Goal: Book appointment/travel/reservation

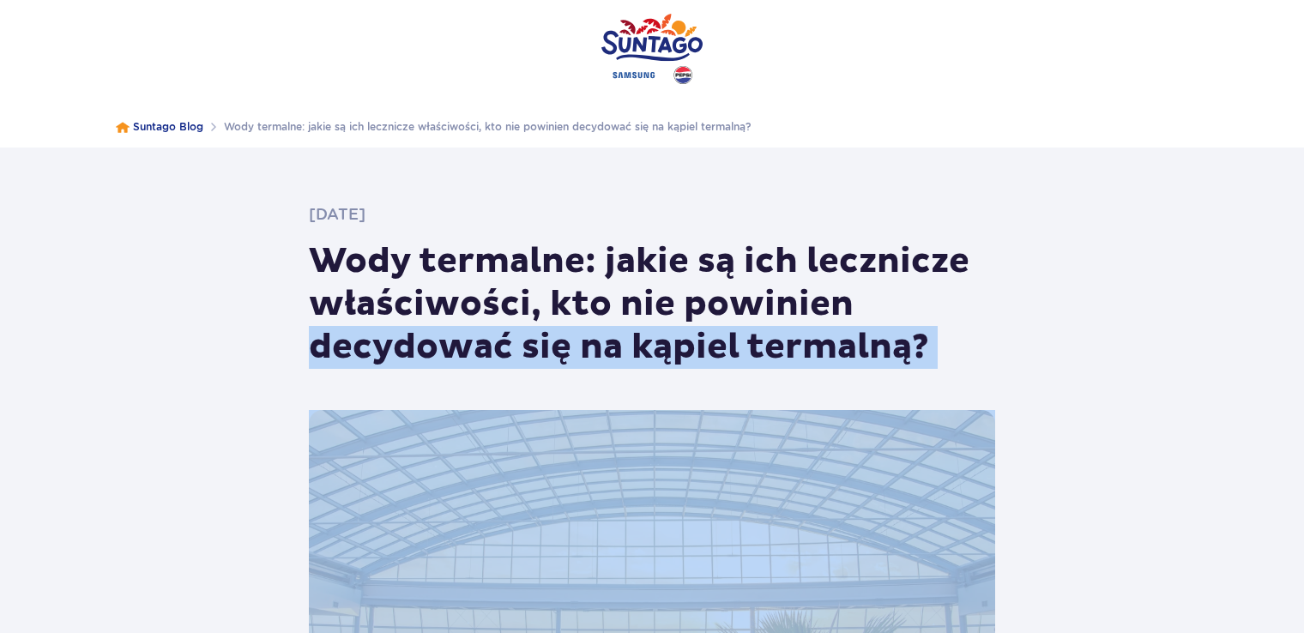
drag, startPoint x: 1092, startPoint y: 325, endPoint x: 1102, endPoint y: 470, distance: 145.4
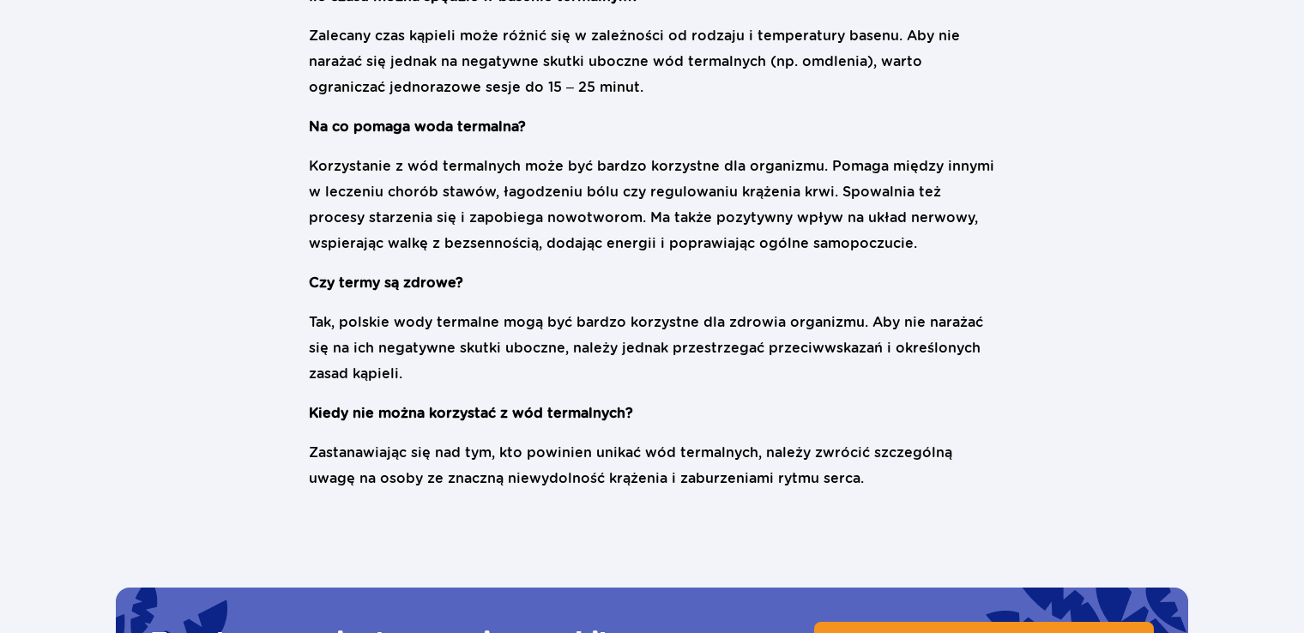
scroll to position [3880, 0]
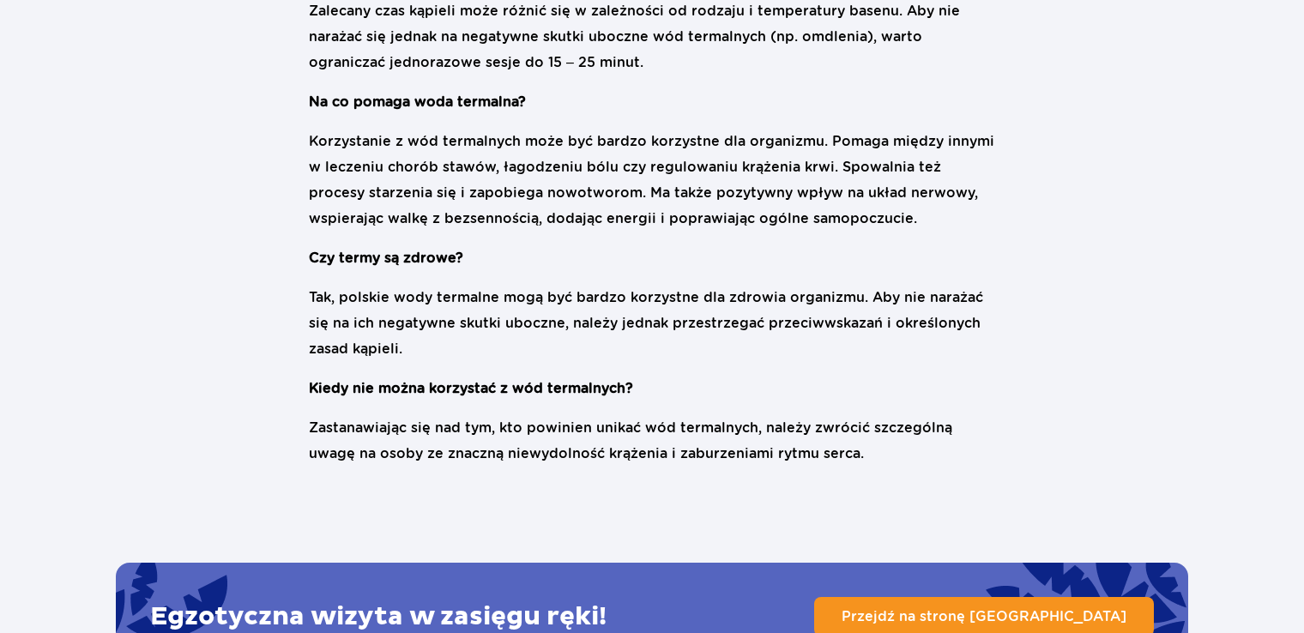
click at [1071, 597] on link "Przejdź na stronę Suntago" at bounding box center [984, 616] width 340 height 39
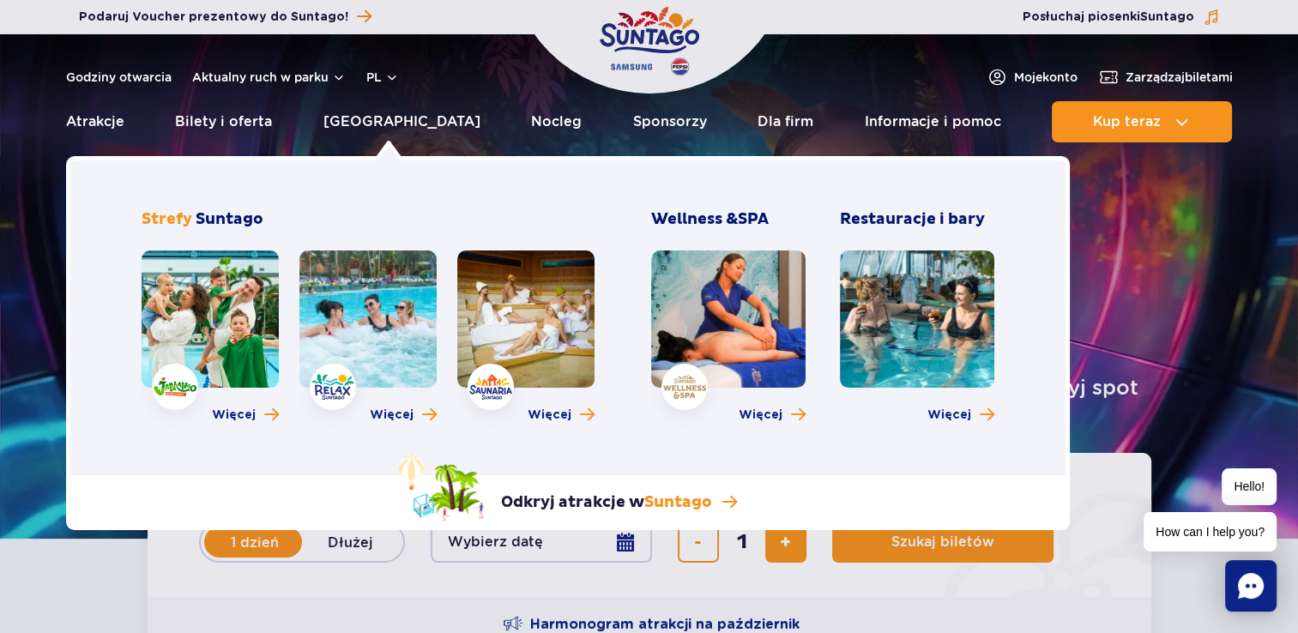
click at [909, 316] on link at bounding box center [917, 319] width 154 height 137
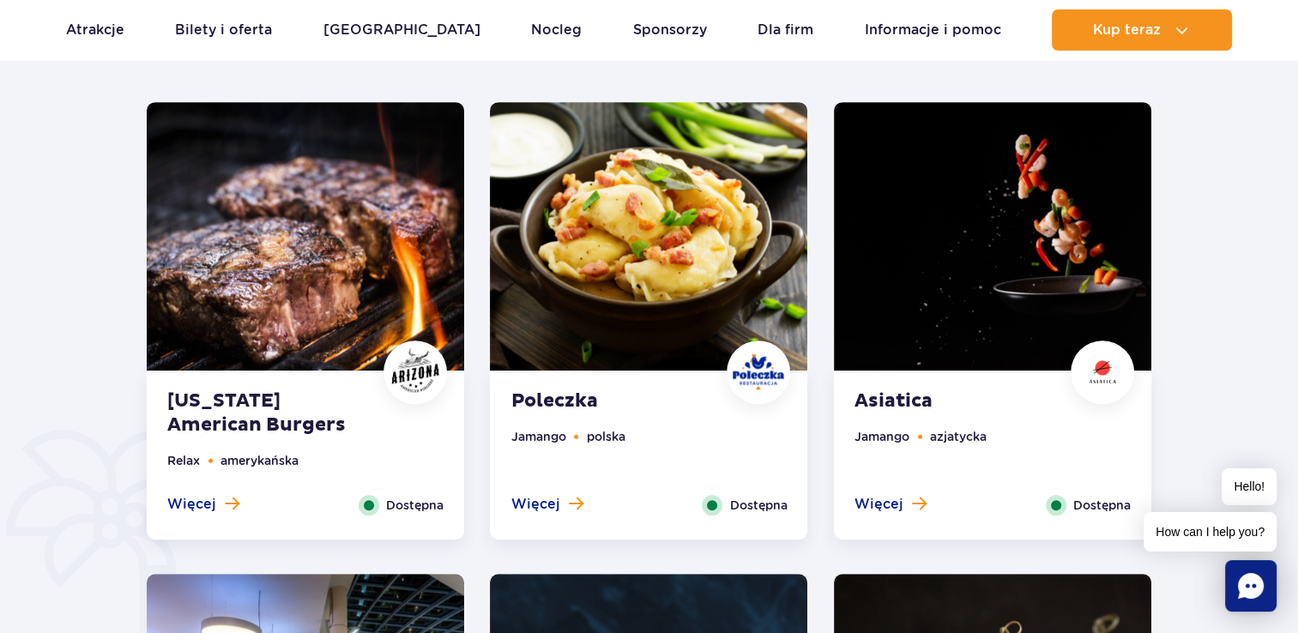
scroll to position [837, 0]
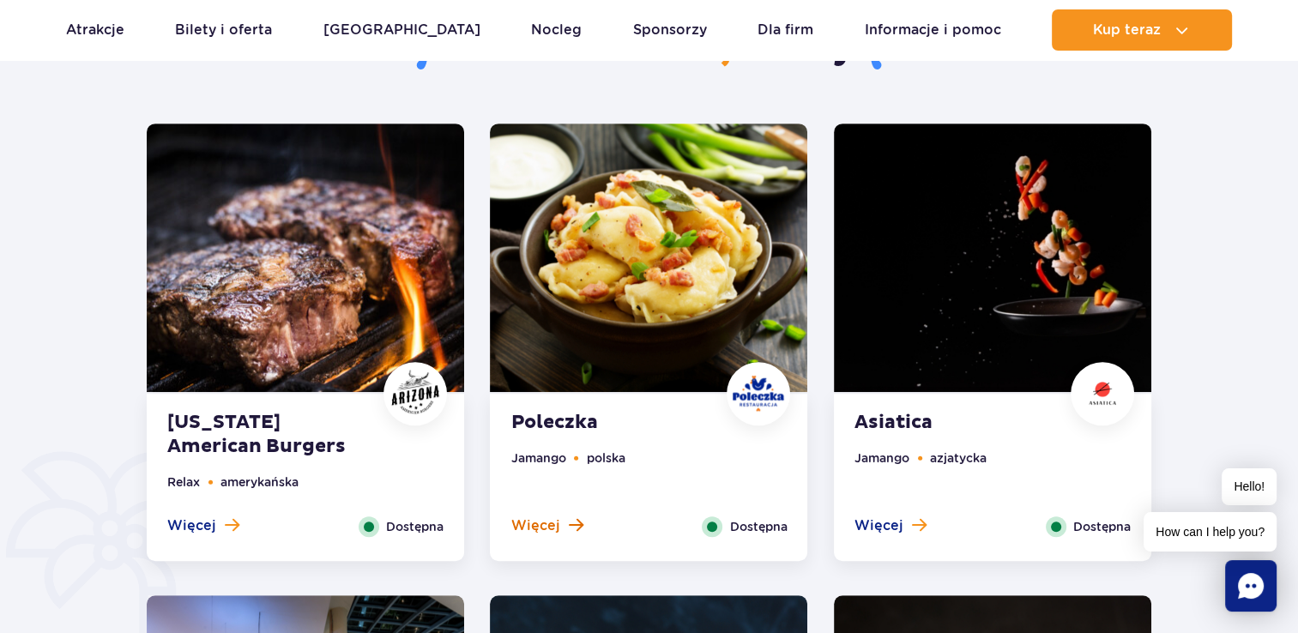
click at [542, 523] on span "Więcej" at bounding box center [534, 525] width 49 height 19
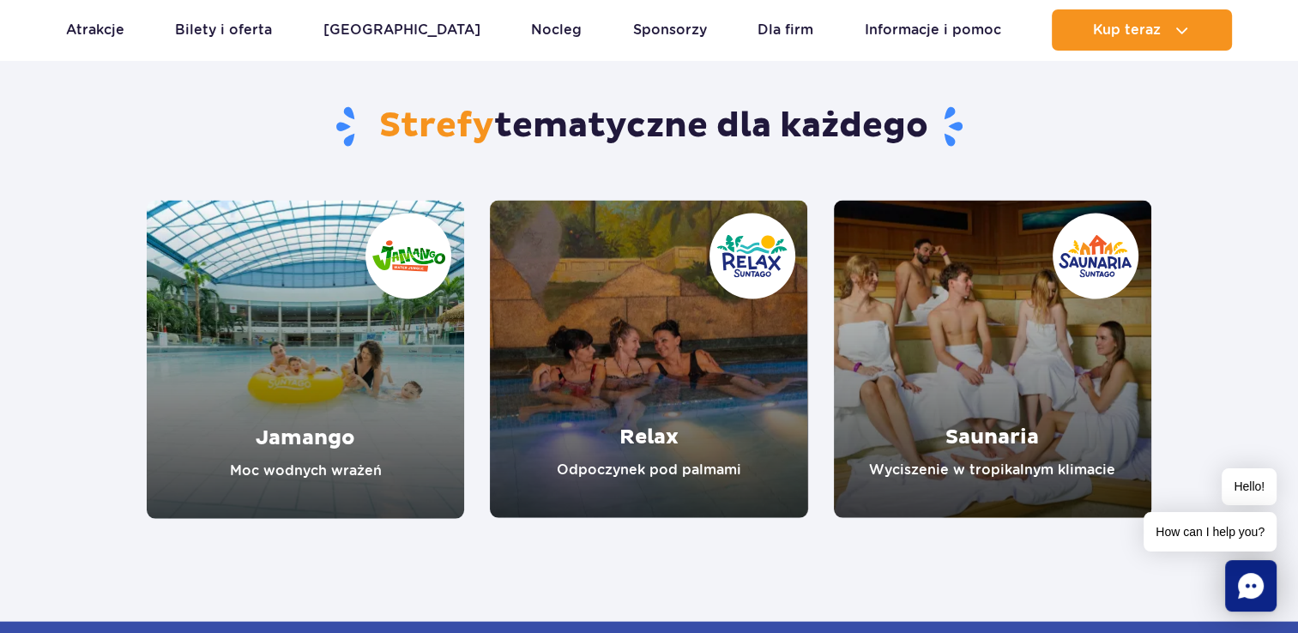
scroll to position [3470, 0]
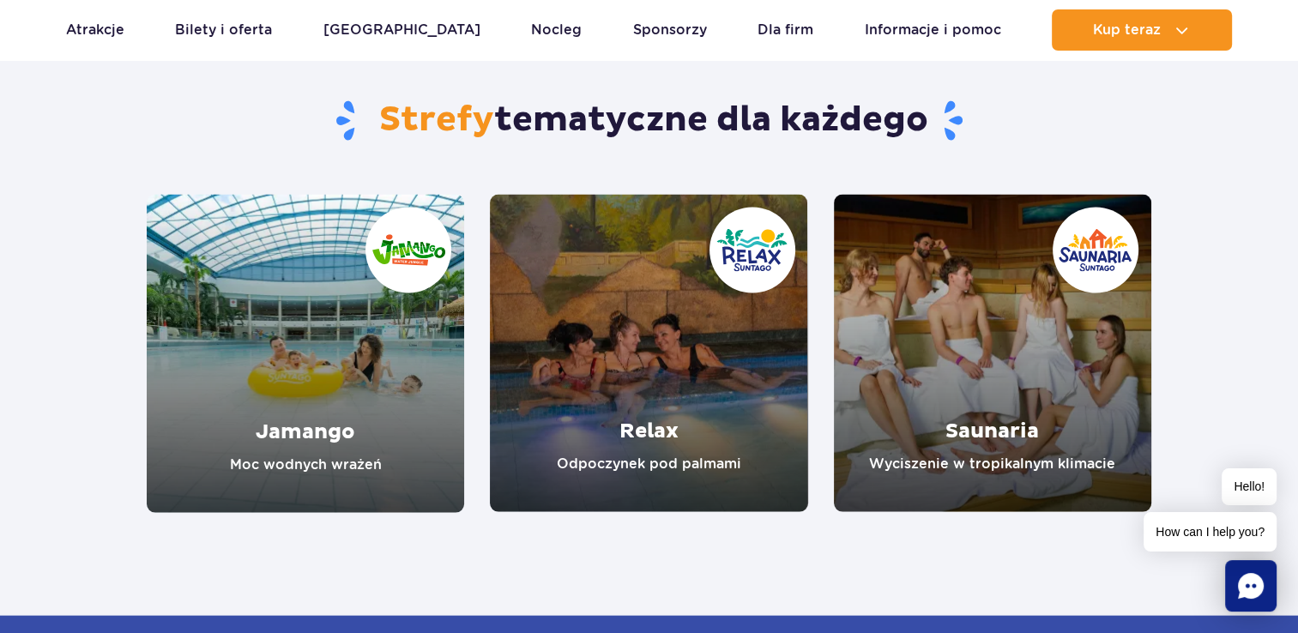
click at [649, 403] on link "Relax" at bounding box center [648, 353] width 317 height 317
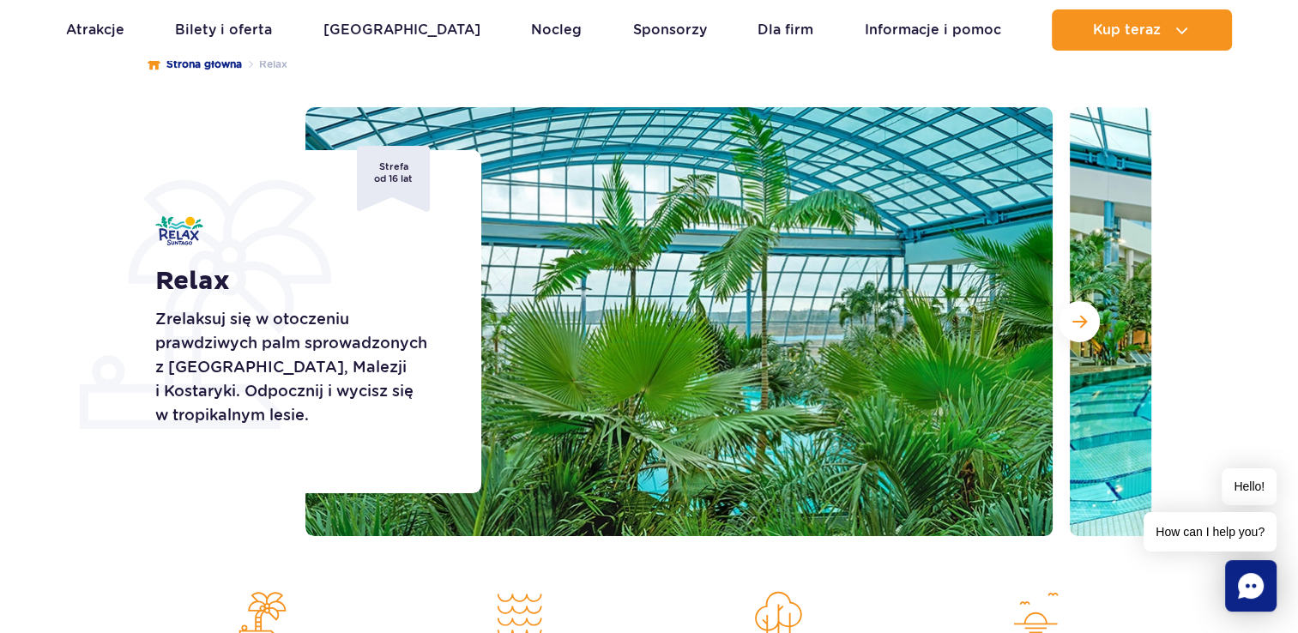
scroll to position [238, 0]
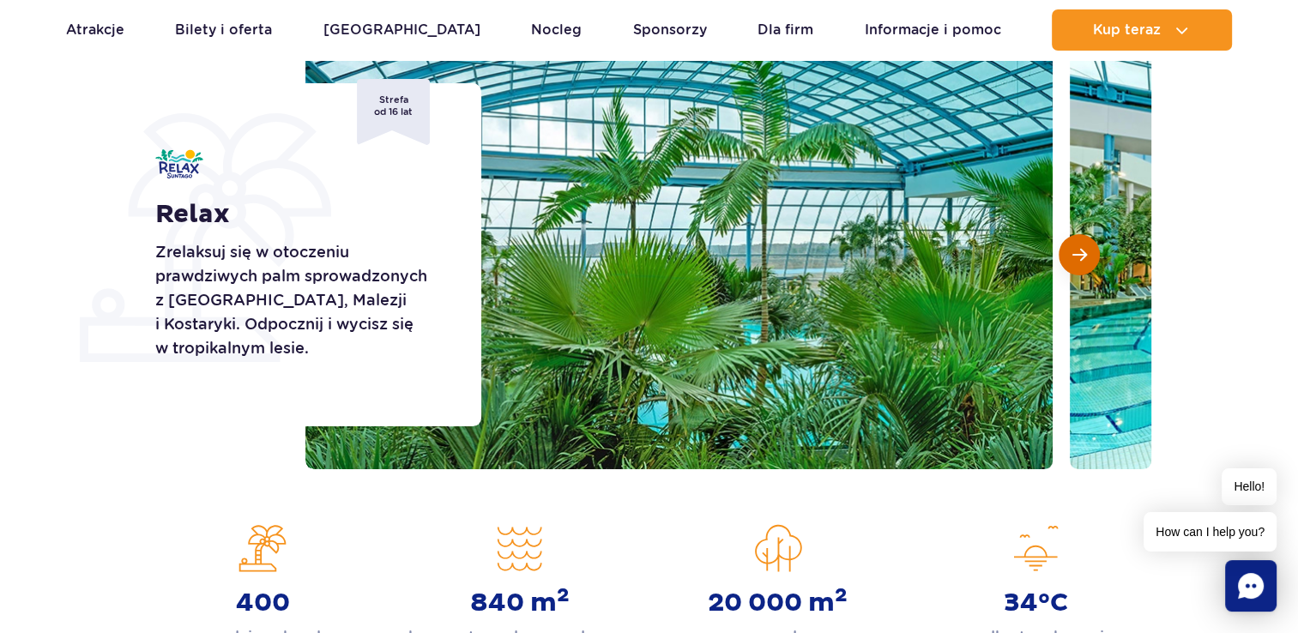
click at [1081, 242] on button "Następny slajd" at bounding box center [1079, 254] width 41 height 41
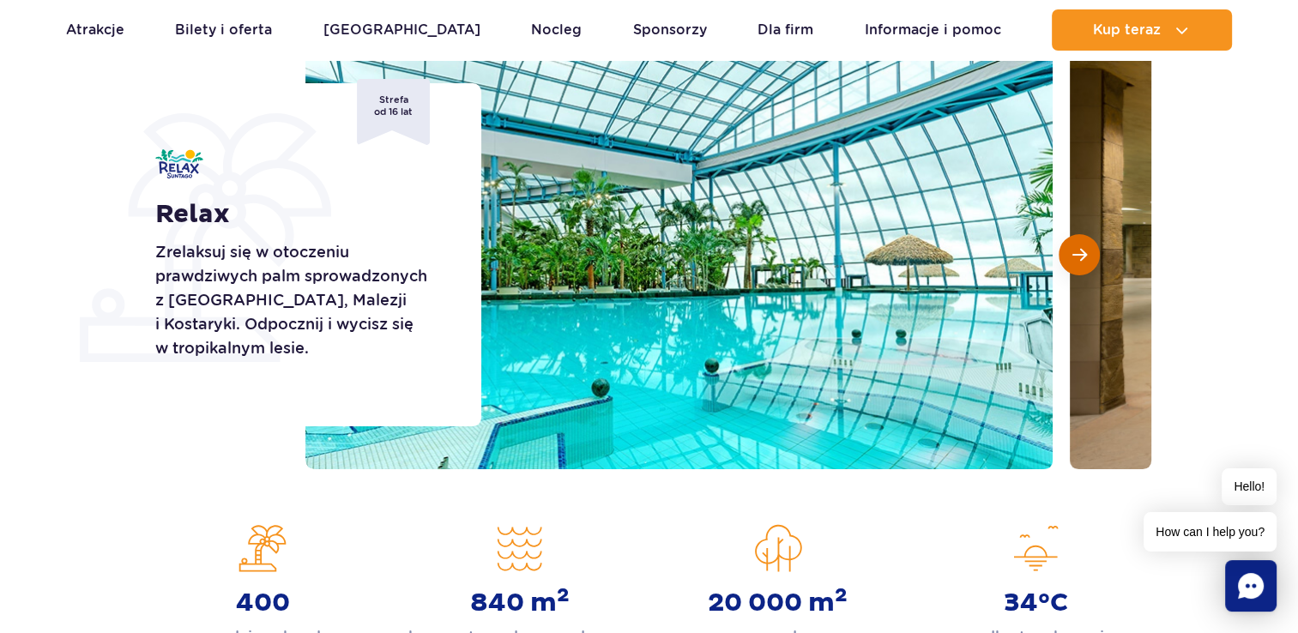
click at [1081, 242] on button "Następny slajd" at bounding box center [1079, 254] width 41 height 41
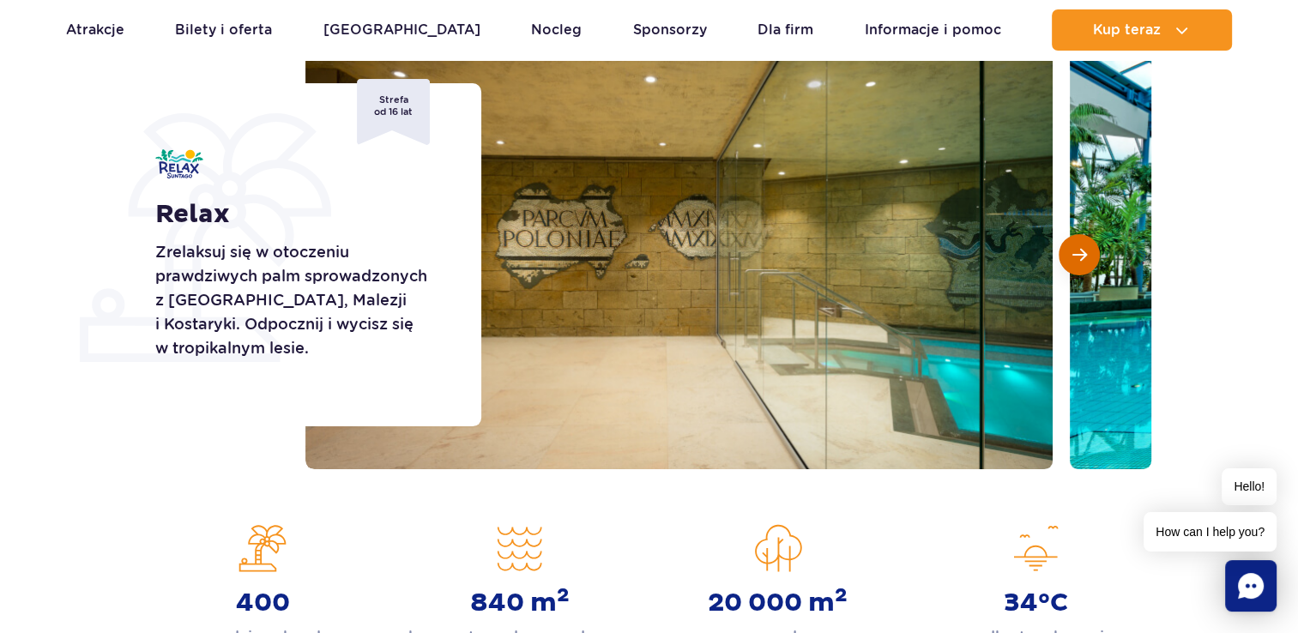
click at [1081, 242] on button "Następny slajd" at bounding box center [1079, 254] width 41 height 41
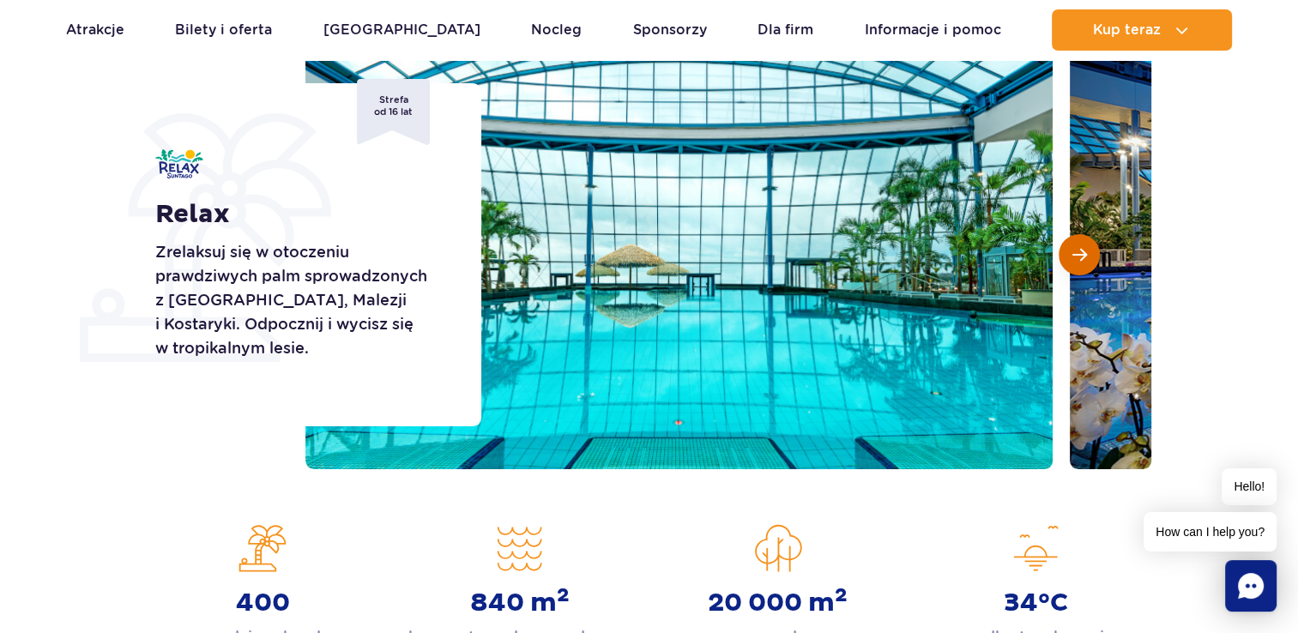
click at [1076, 256] on span "Następny slajd" at bounding box center [1079, 254] width 15 height 15
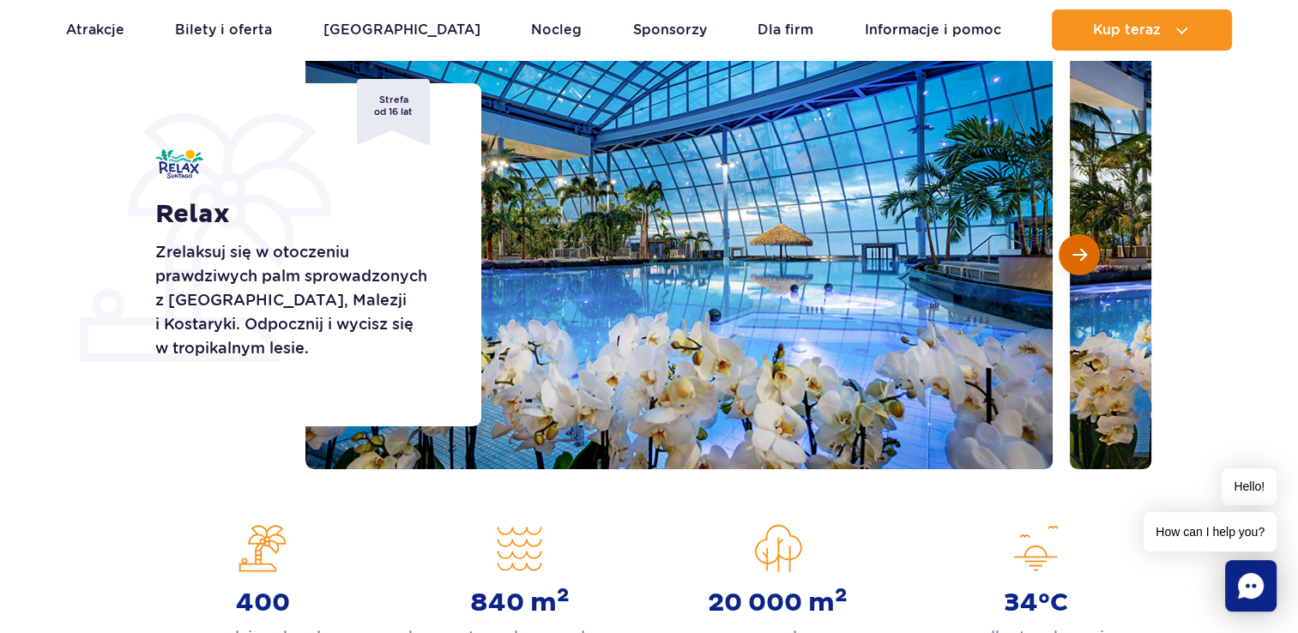
click at [1076, 256] on span "Następny slajd" at bounding box center [1079, 254] width 15 height 15
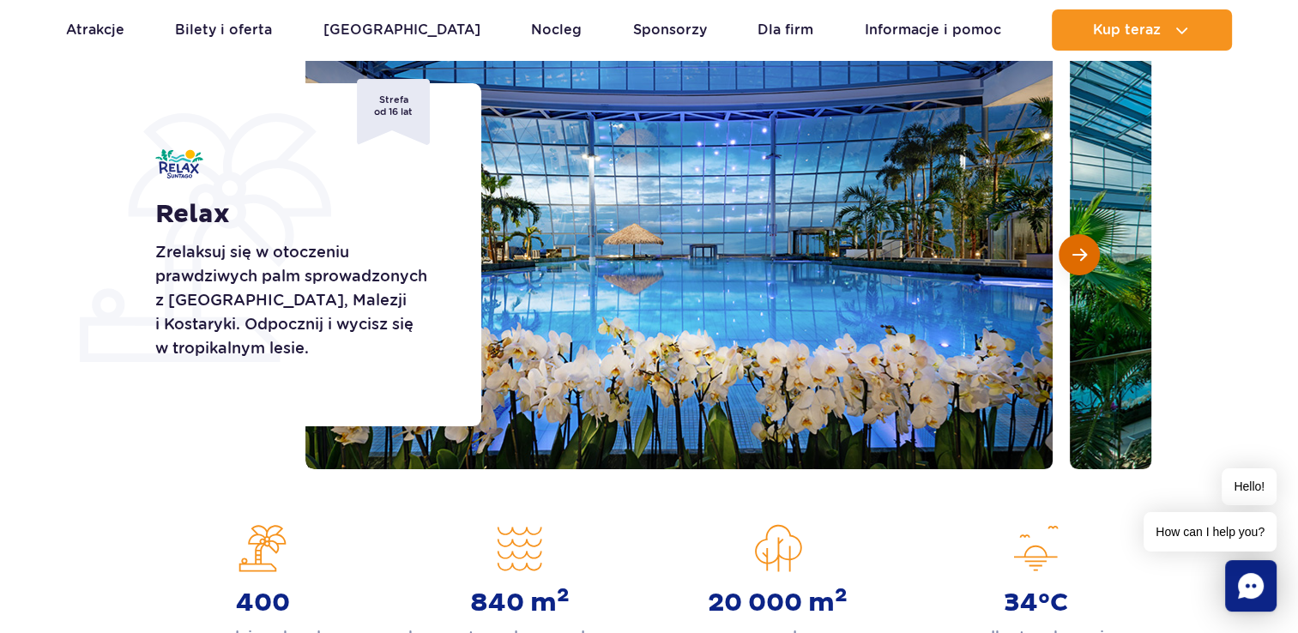
click at [1076, 256] on span "Następny slajd" at bounding box center [1079, 254] width 15 height 15
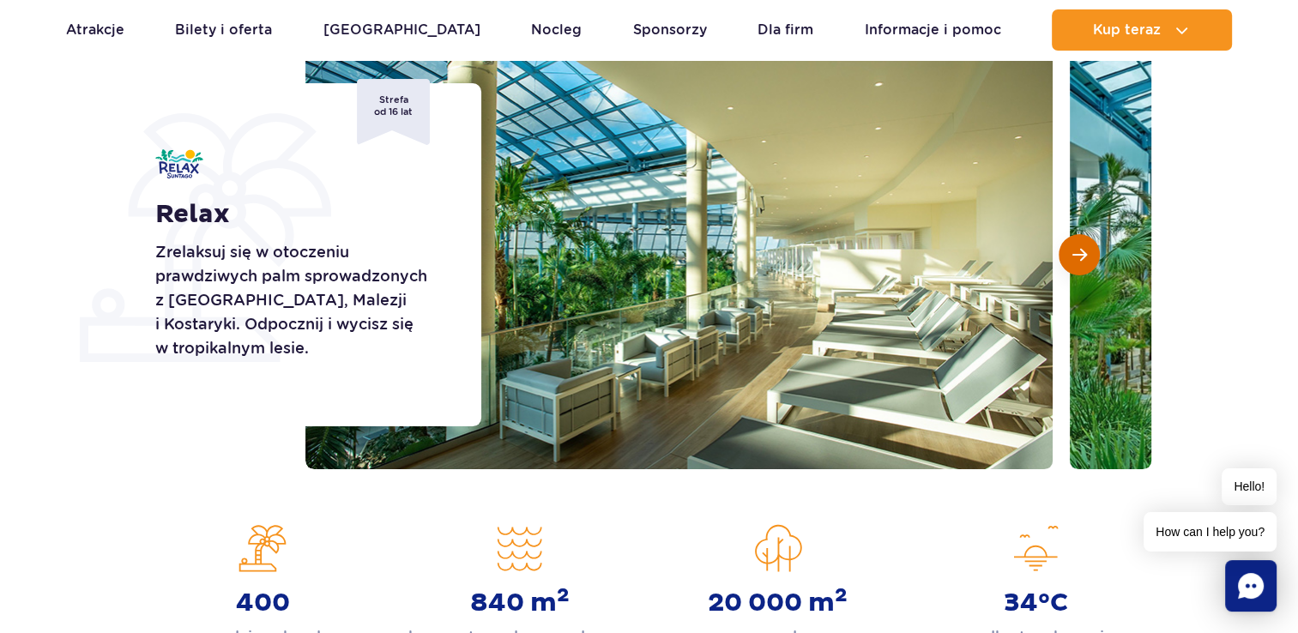
click at [1076, 256] on span "Następny slajd" at bounding box center [1079, 254] width 15 height 15
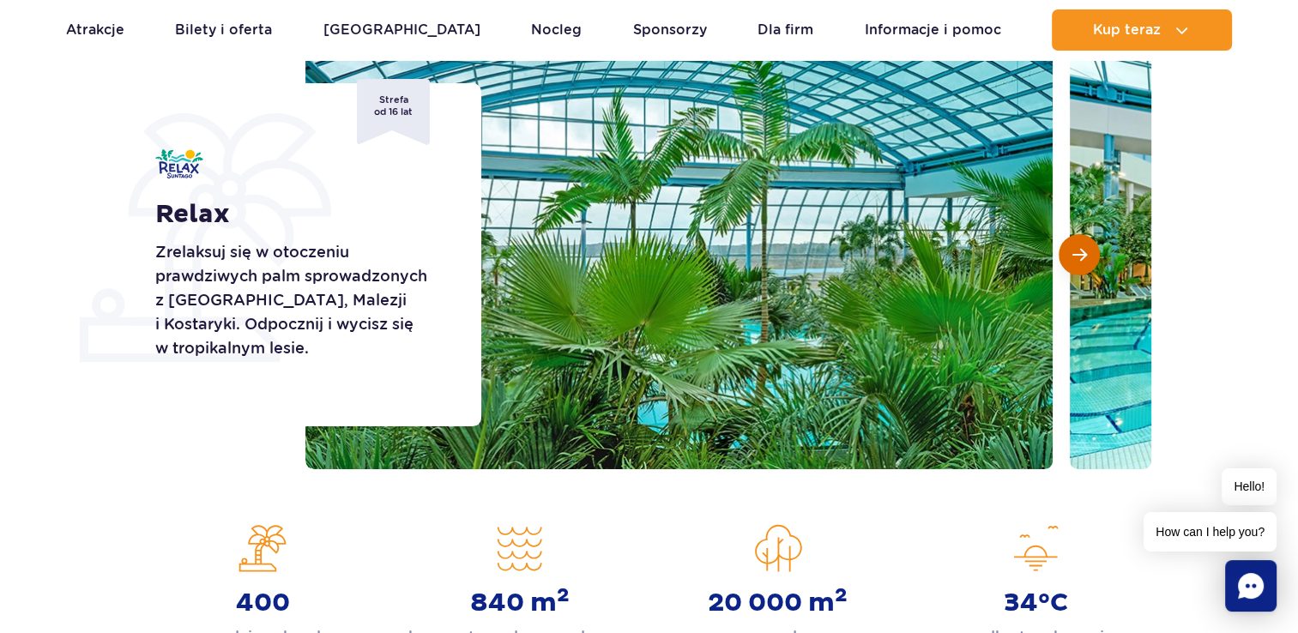
click at [1076, 256] on span "Następny slajd" at bounding box center [1079, 254] width 15 height 15
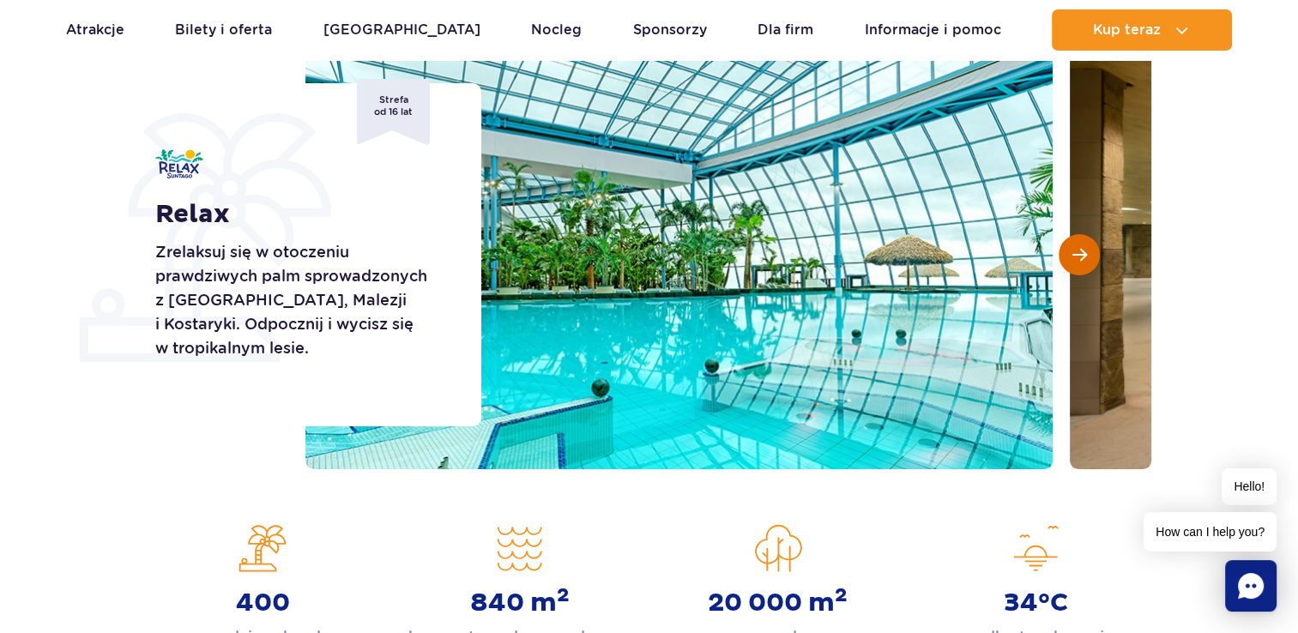
click at [1076, 256] on span "Następny slajd" at bounding box center [1079, 254] width 15 height 15
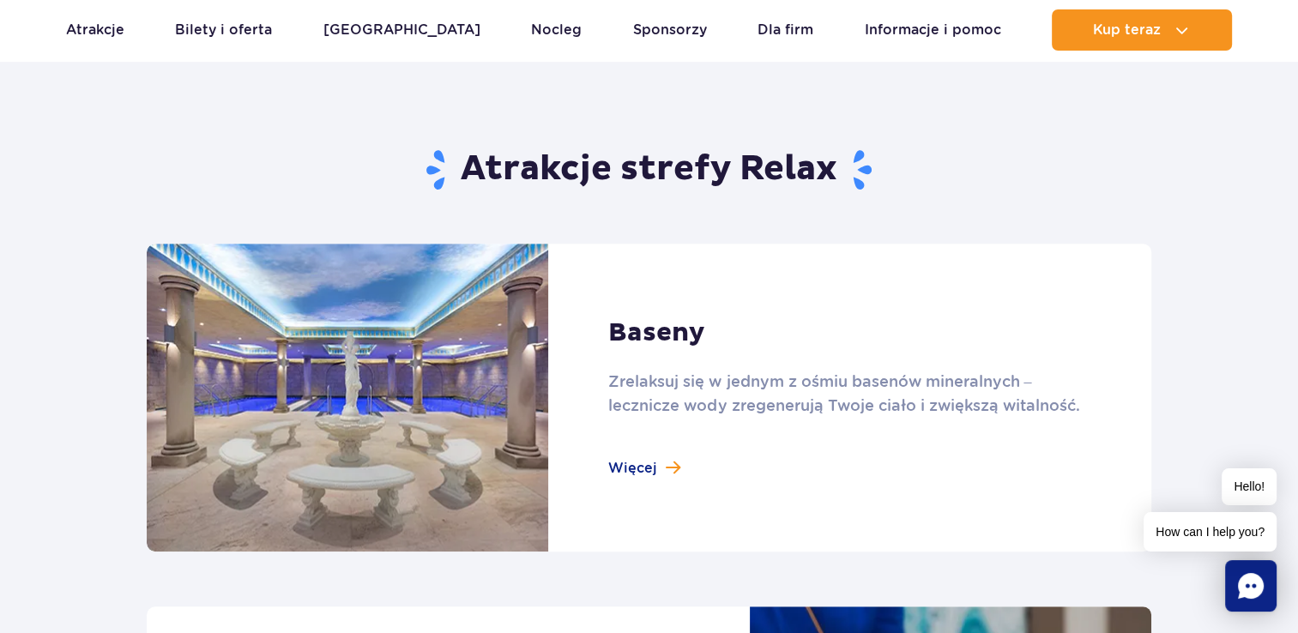
scroll to position [1030, 0]
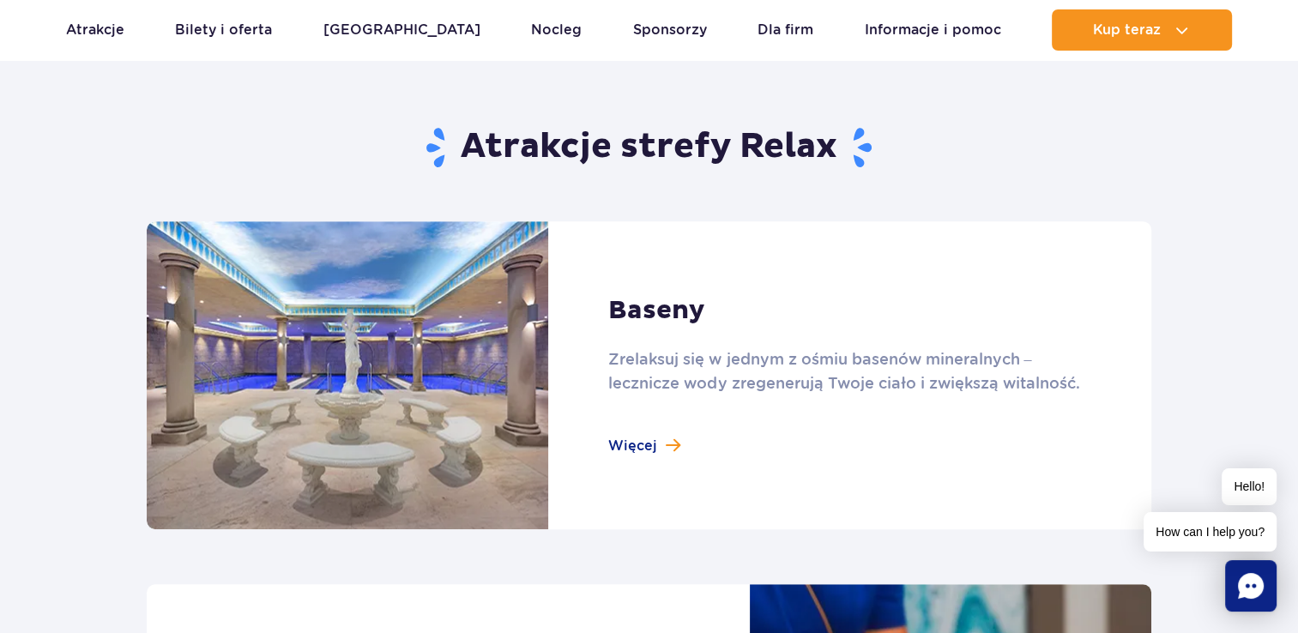
click at [643, 444] on link at bounding box center [649, 375] width 1005 height 308
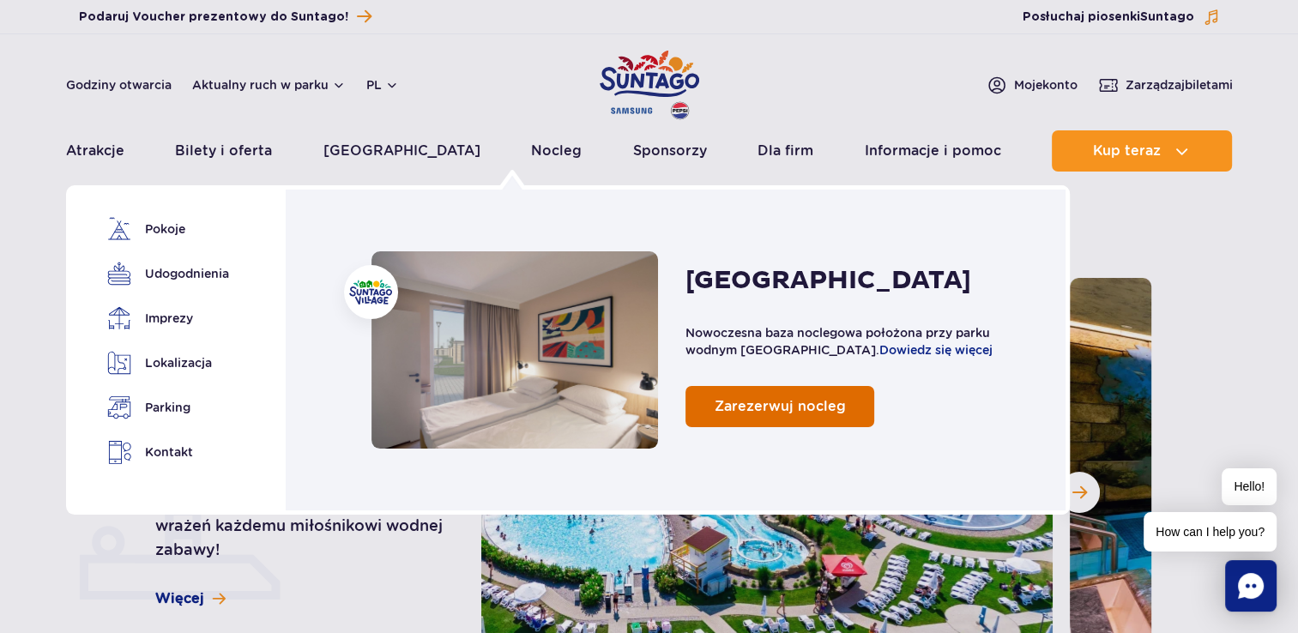
click at [745, 410] on span "Zarezerwuj nocleg" at bounding box center [780, 406] width 131 height 16
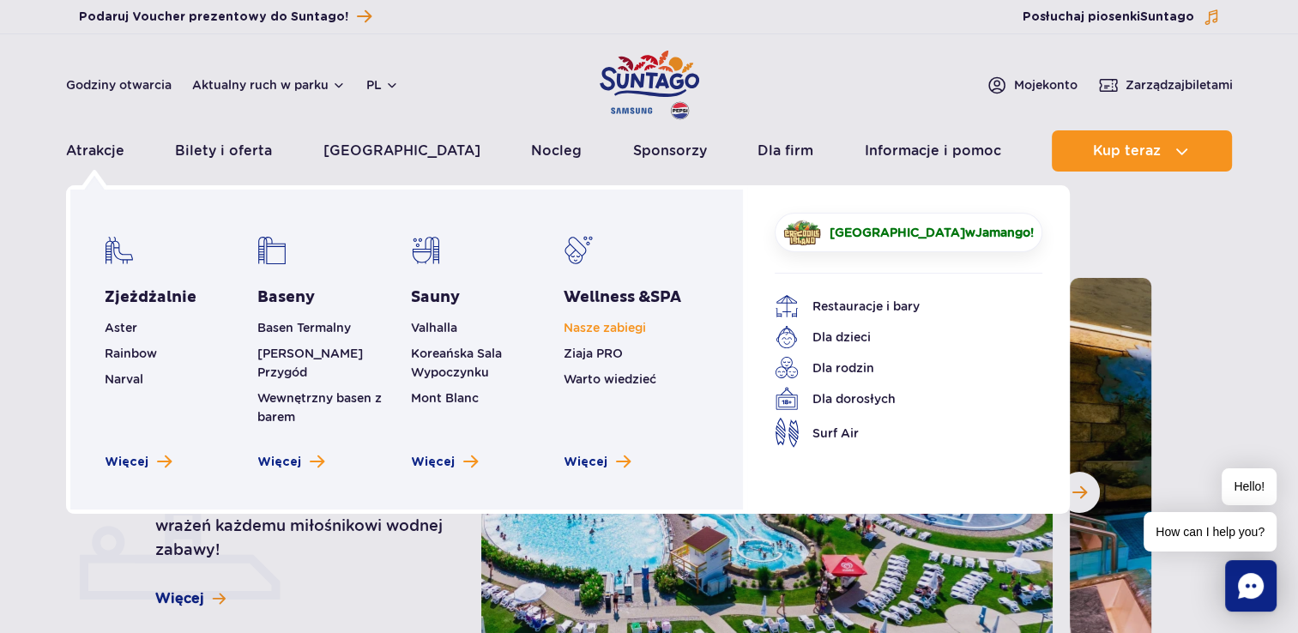
click at [619, 325] on link "Nasze zabiegi" at bounding box center [605, 328] width 82 height 14
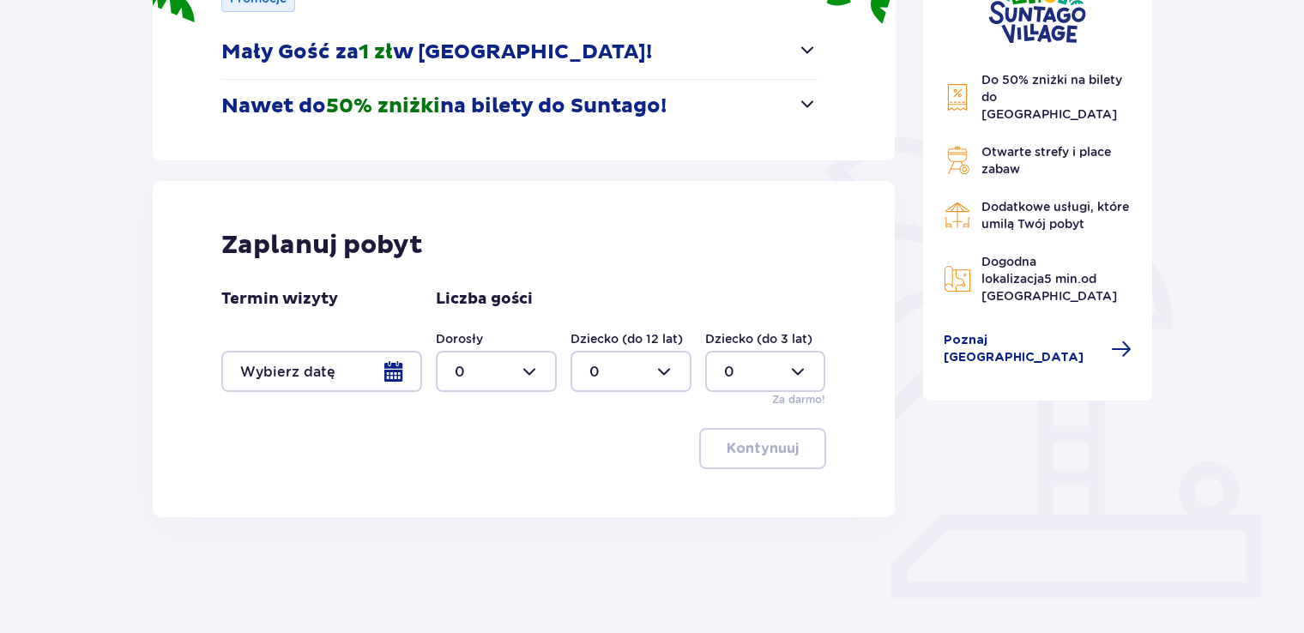
scroll to position [290, 0]
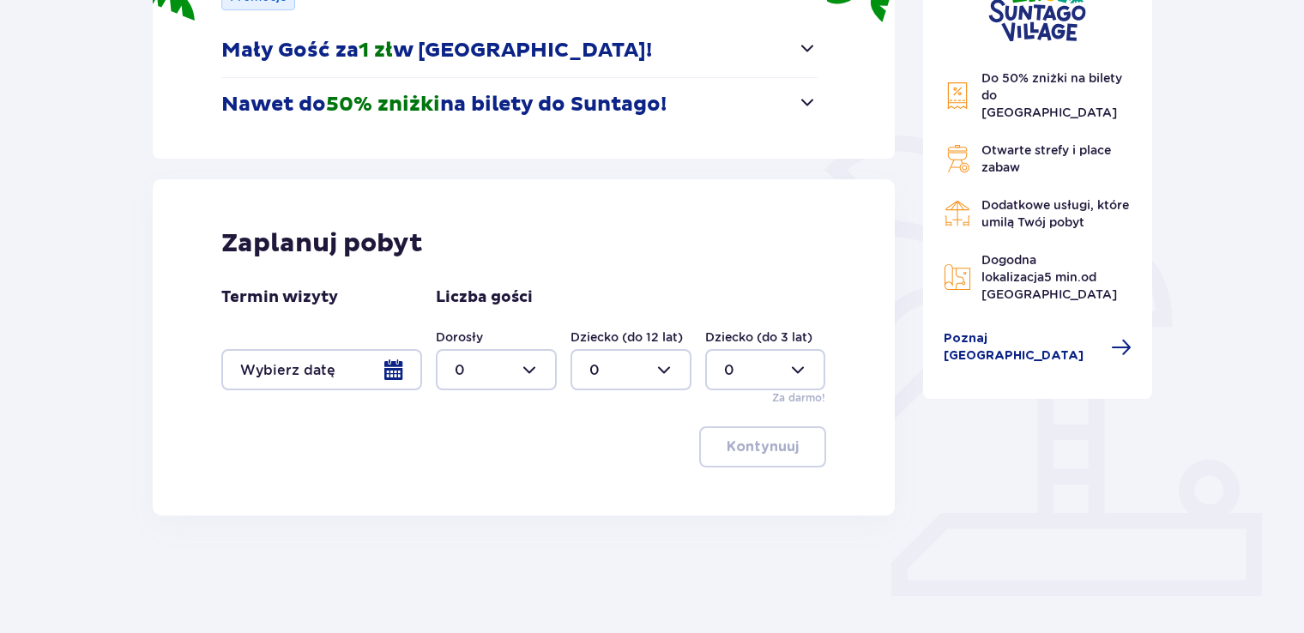
click at [396, 370] on div at bounding box center [321, 369] width 201 height 41
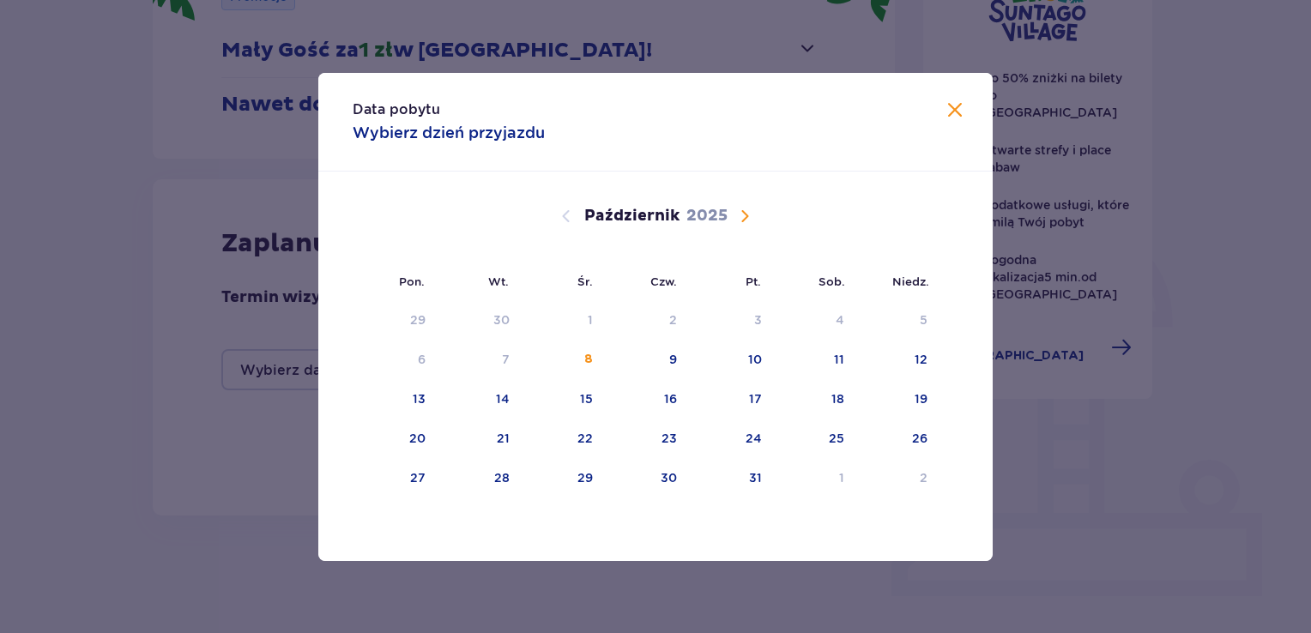
click at [742, 215] on span "Następny miesiąc" at bounding box center [744, 216] width 21 height 21
click at [588, 348] on div "7" at bounding box center [562, 360] width 83 height 38
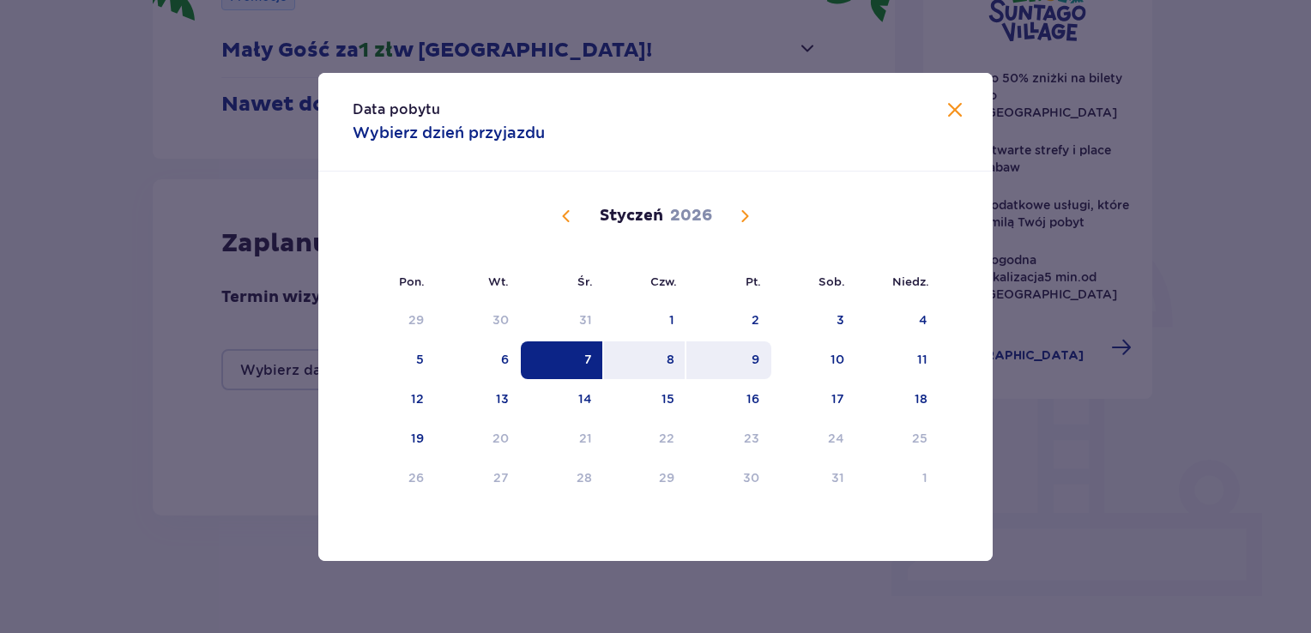
click at [752, 355] on div "9" at bounding box center [728, 360] width 85 height 38
type input "07.01.26 - 09.01.26"
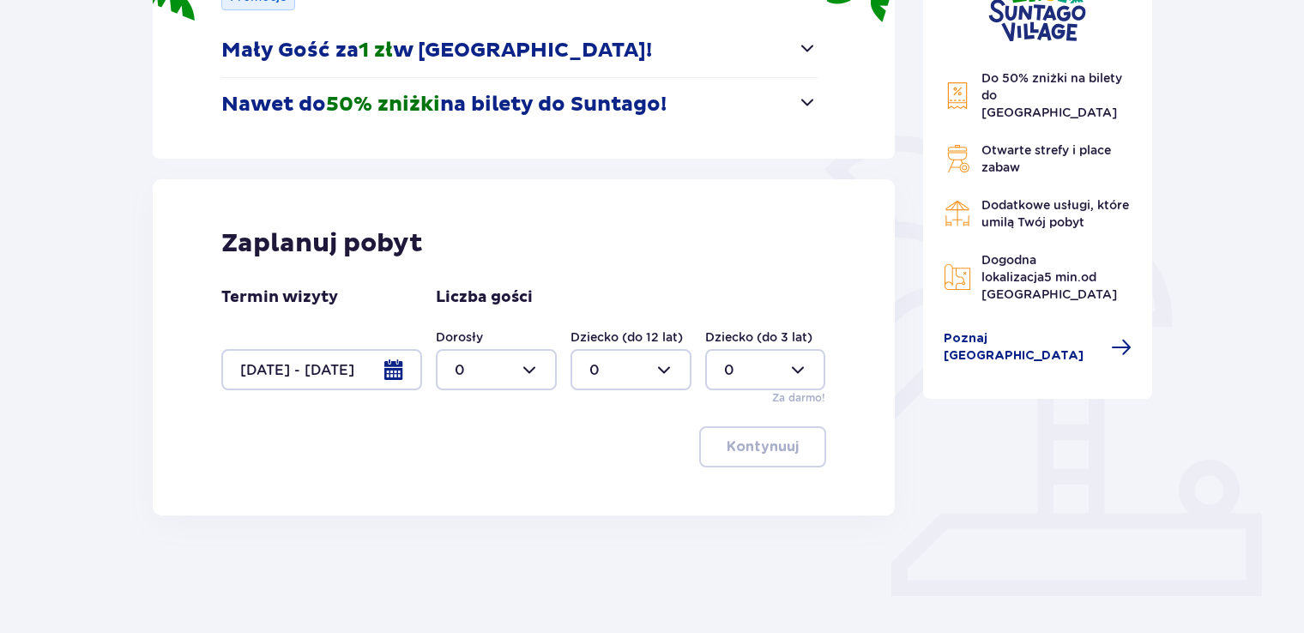
click at [529, 378] on div at bounding box center [496, 369] width 121 height 41
click at [486, 530] on div "3" at bounding box center [496, 530] width 83 height 19
type input "3"
click at [727, 445] on p "Kontynuuj" at bounding box center [763, 447] width 72 height 19
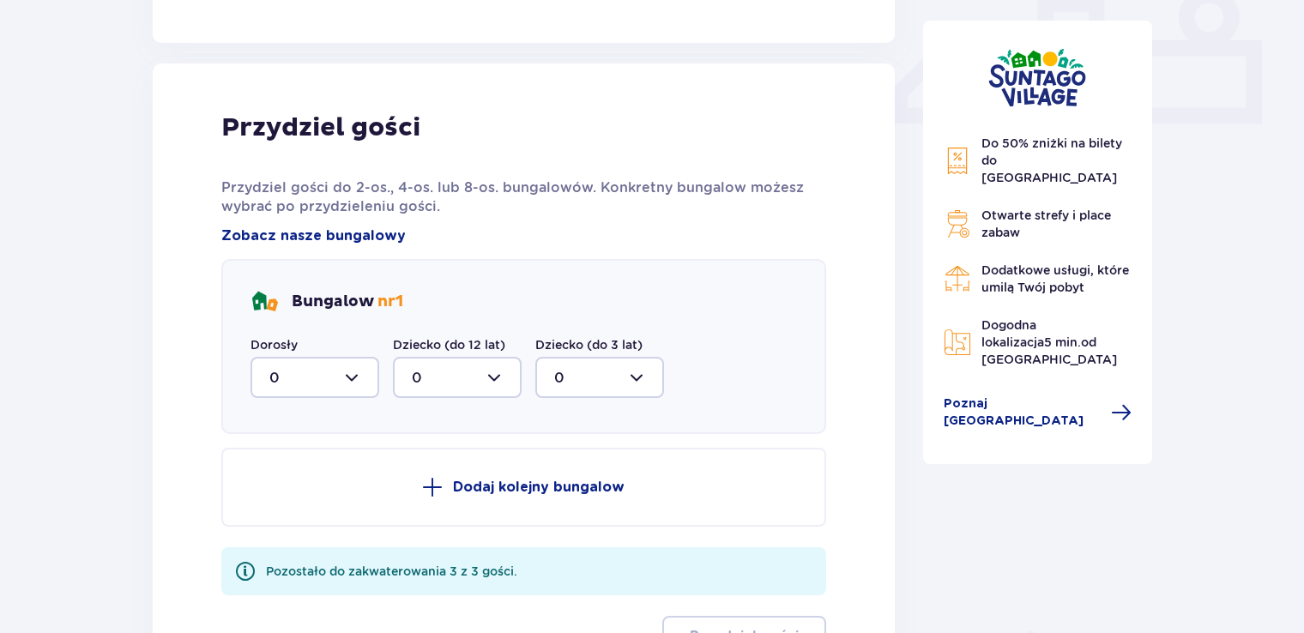
scroll to position [805, 0]
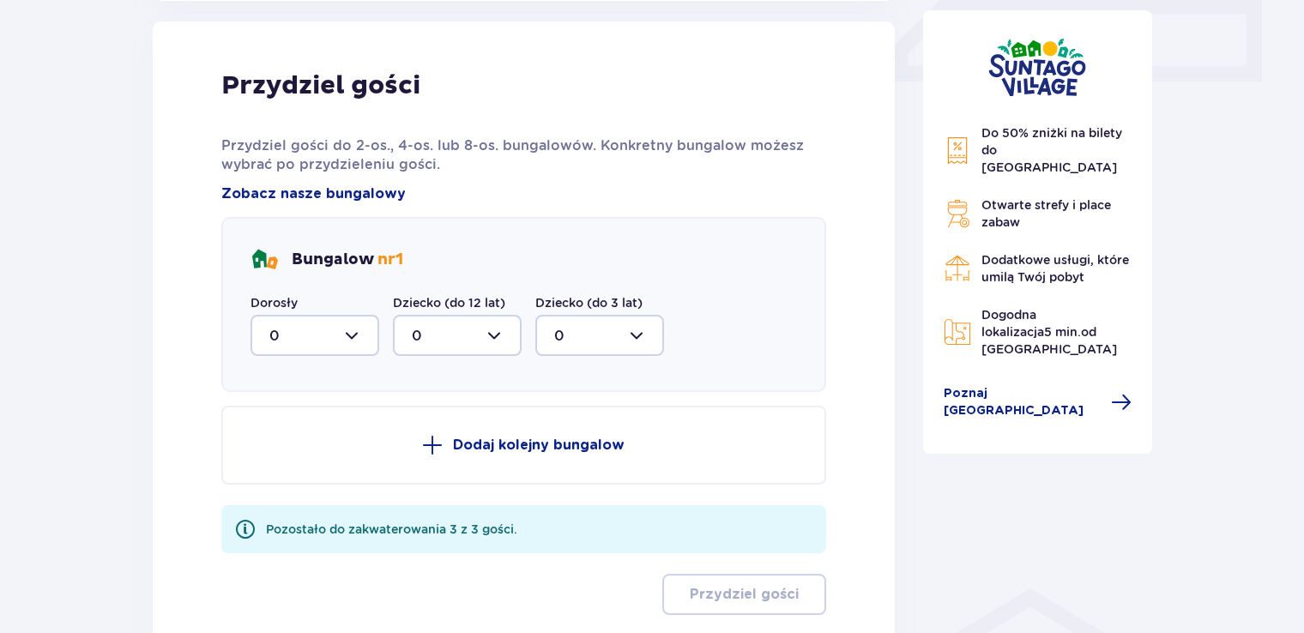
click at [356, 334] on div at bounding box center [315, 335] width 129 height 41
click at [270, 493] on p "3" at bounding box center [273, 495] width 9 height 19
type input "3"
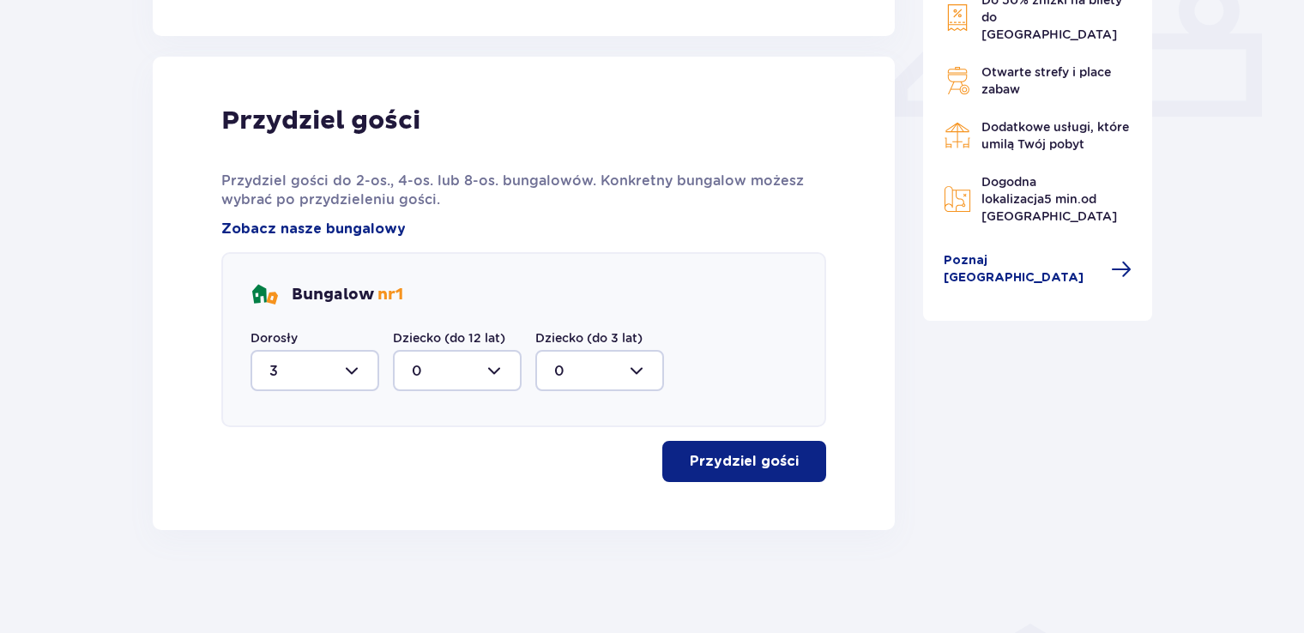
scroll to position [768, 0]
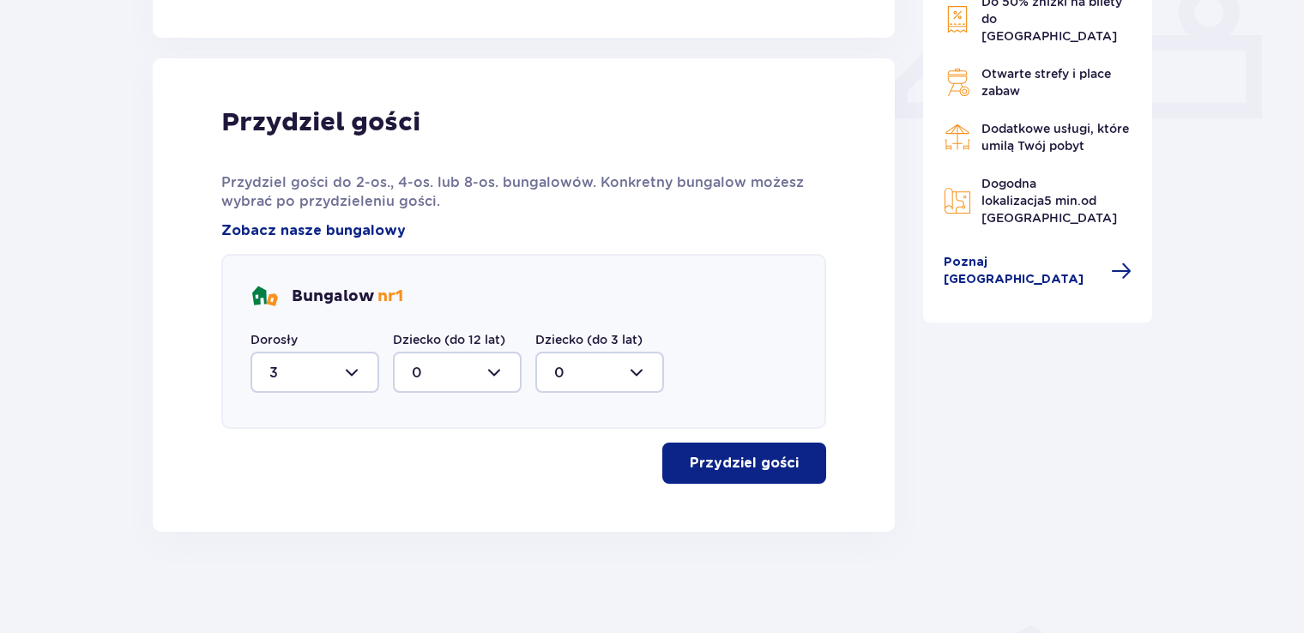
click at [724, 454] on p "Przydziel gości" at bounding box center [744, 463] width 109 height 19
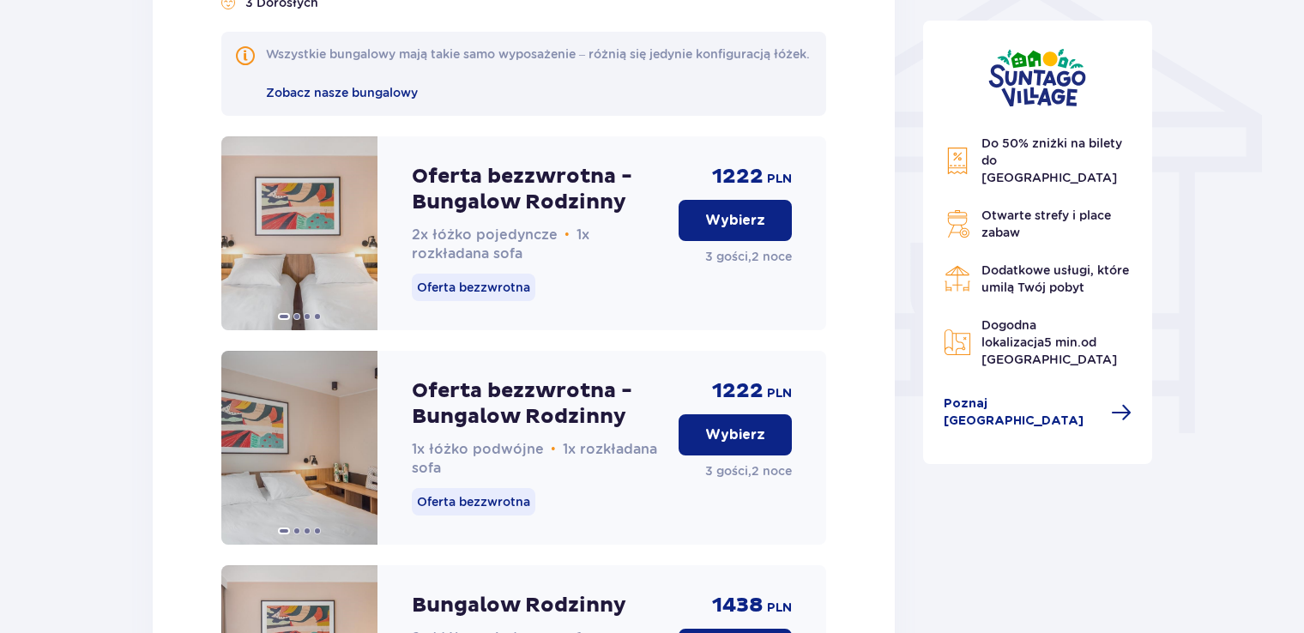
scroll to position [1492, 0]
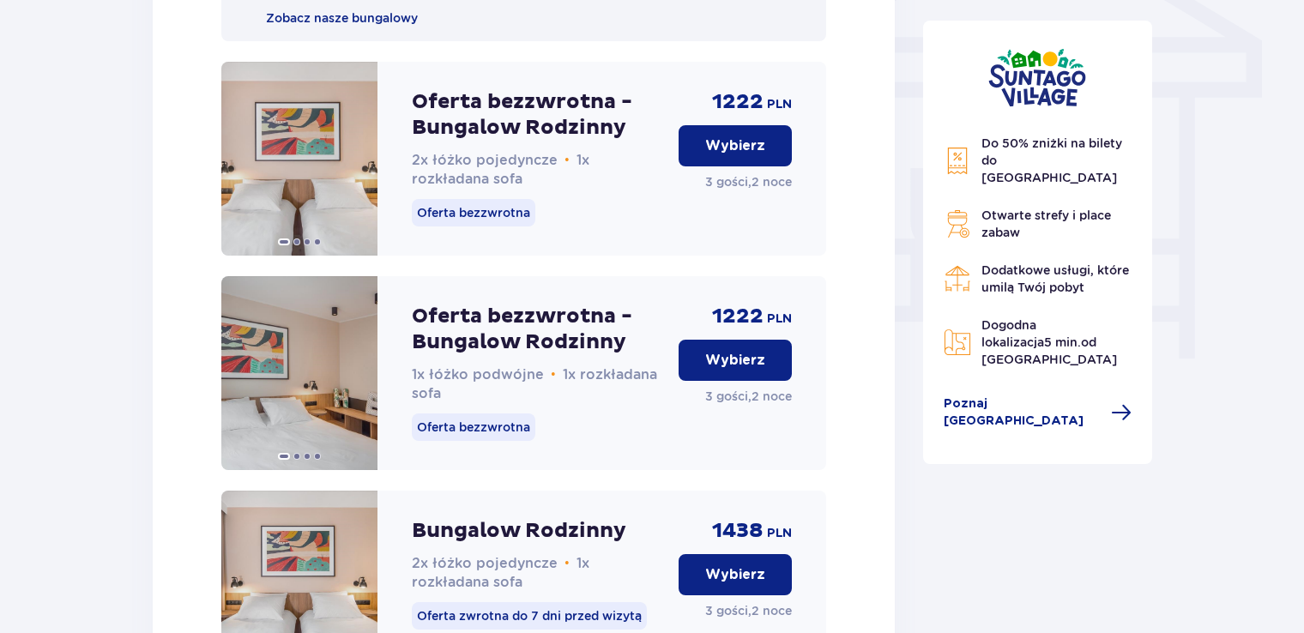
drag, startPoint x: 1303, startPoint y: 285, endPoint x: 1296, endPoint y: 315, distance: 31.0
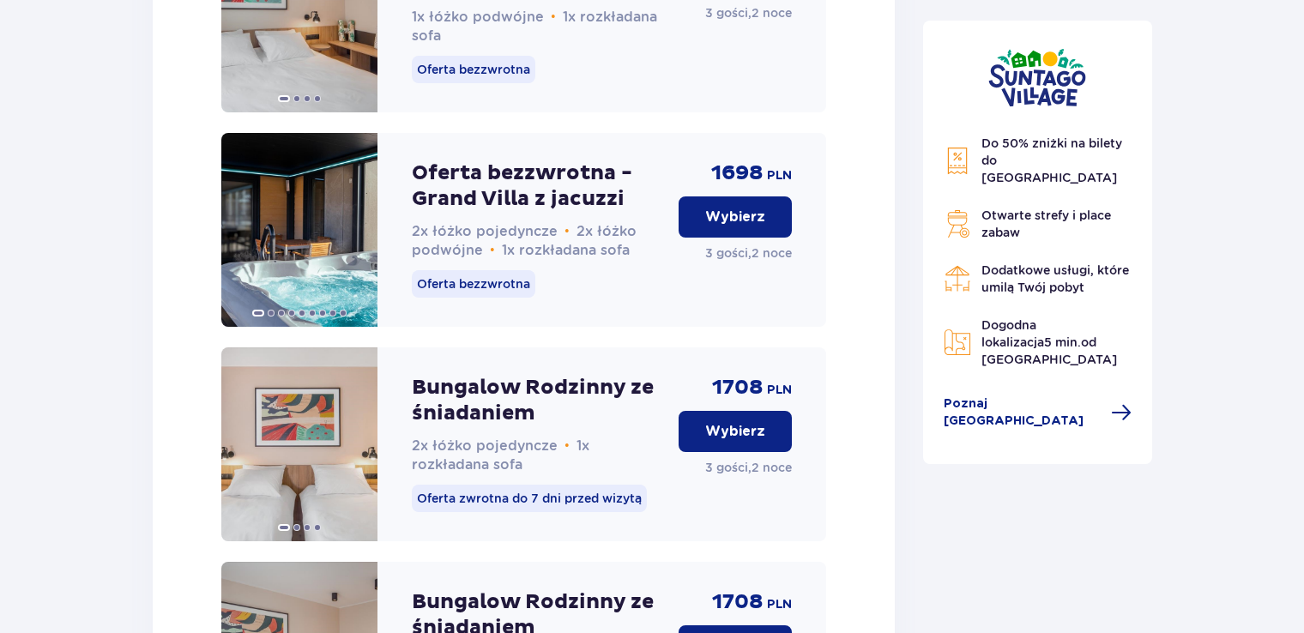
scroll to position [2718, 0]
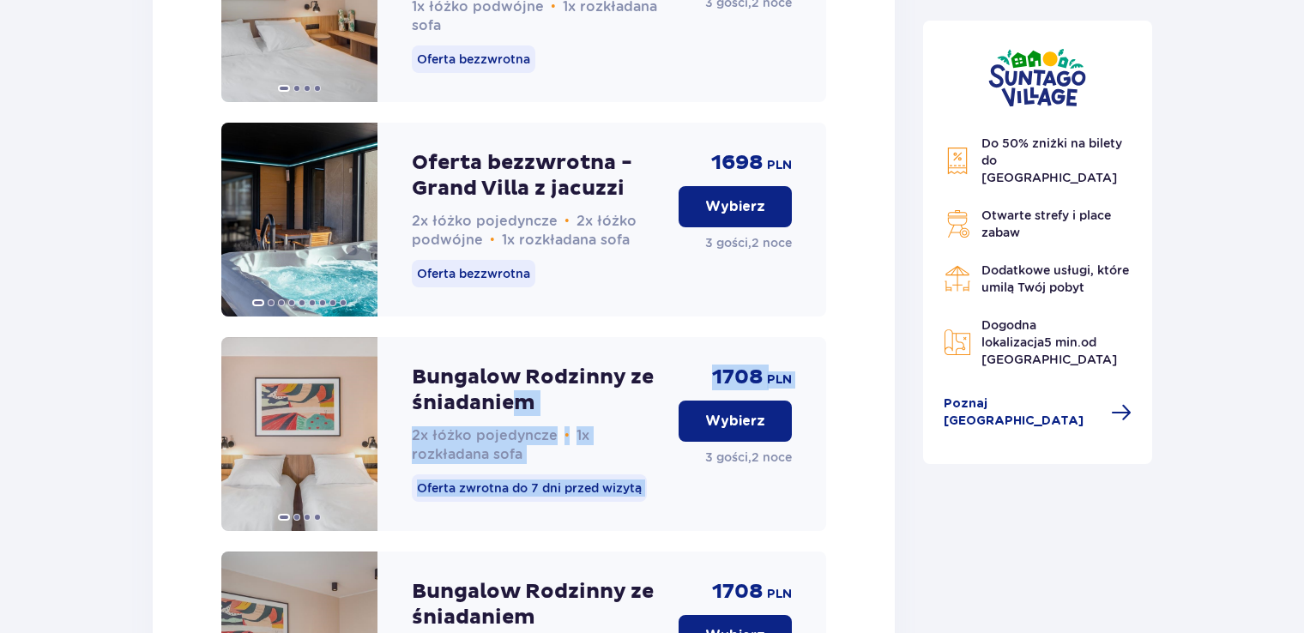
drag, startPoint x: 515, startPoint y: 419, endPoint x: 715, endPoint y: 428, distance: 200.1
click at [715, 428] on div "Bungalow Rodzinny ze śniadaniem 2x łóżko pojedyncze • 1x rozkładana sofa Oferta…" at bounding box center [523, 434] width 605 height 194
drag, startPoint x: 715, startPoint y: 428, endPoint x: 731, endPoint y: 447, distance: 24.9
click at [731, 431] on p "Wybierz" at bounding box center [735, 421] width 60 height 19
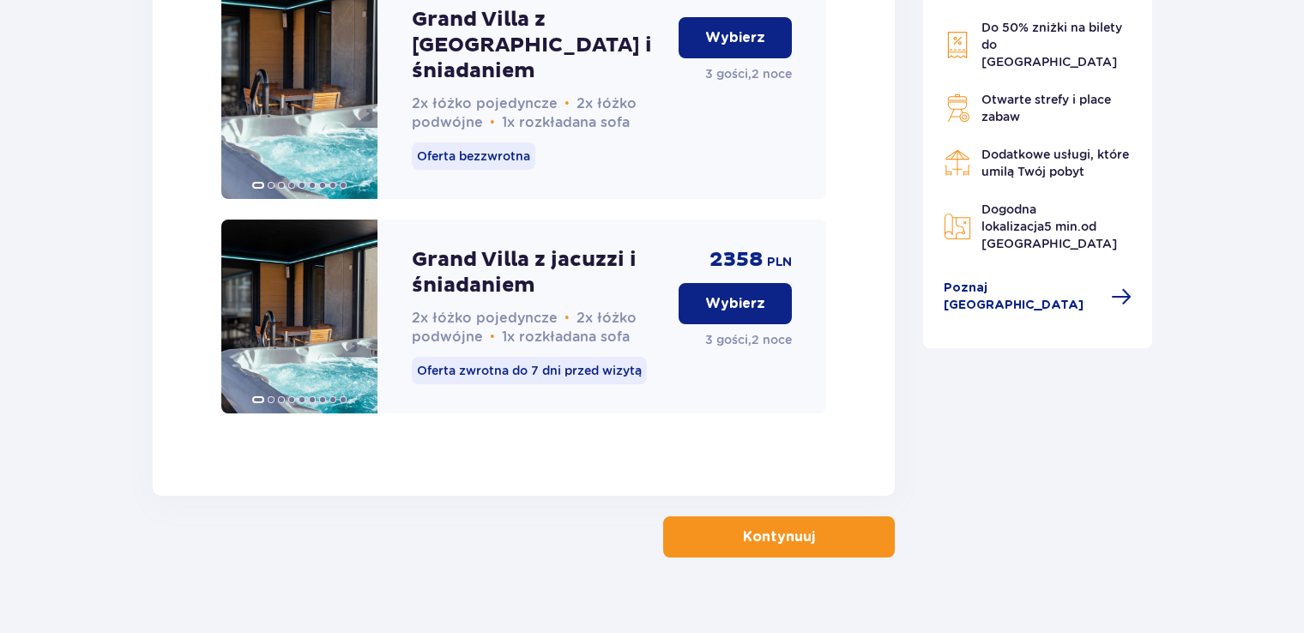
scroll to position [3748, 0]
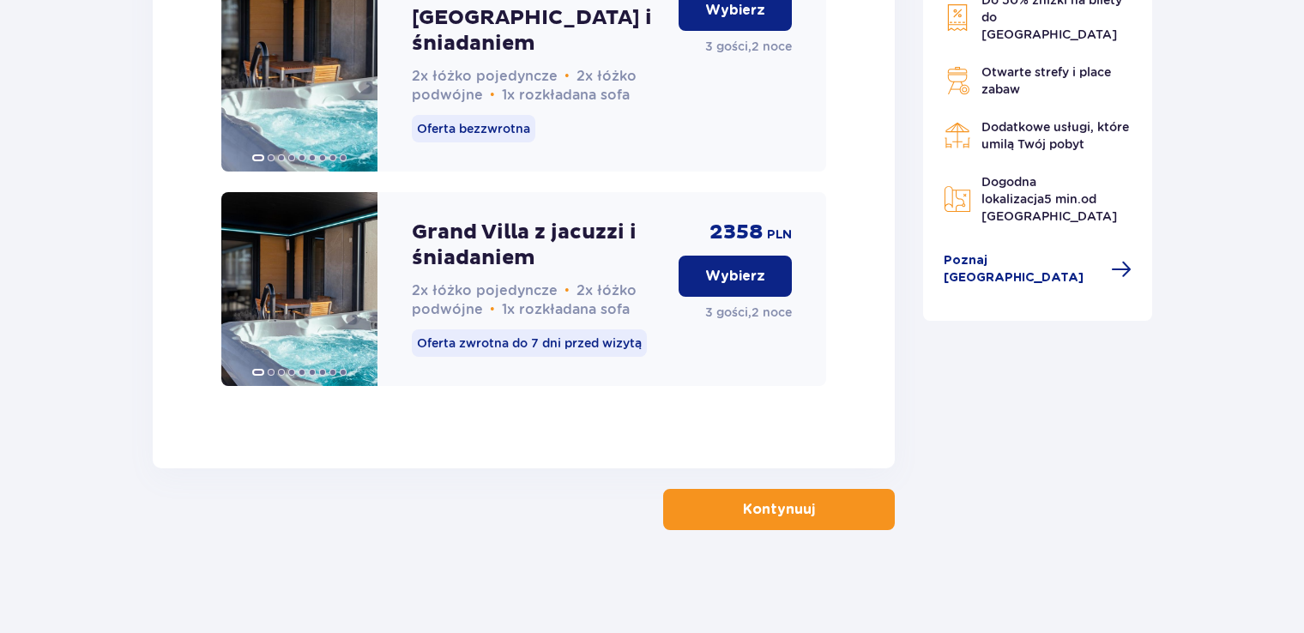
click at [872, 504] on button "Kontynuuj" at bounding box center [779, 509] width 232 height 41
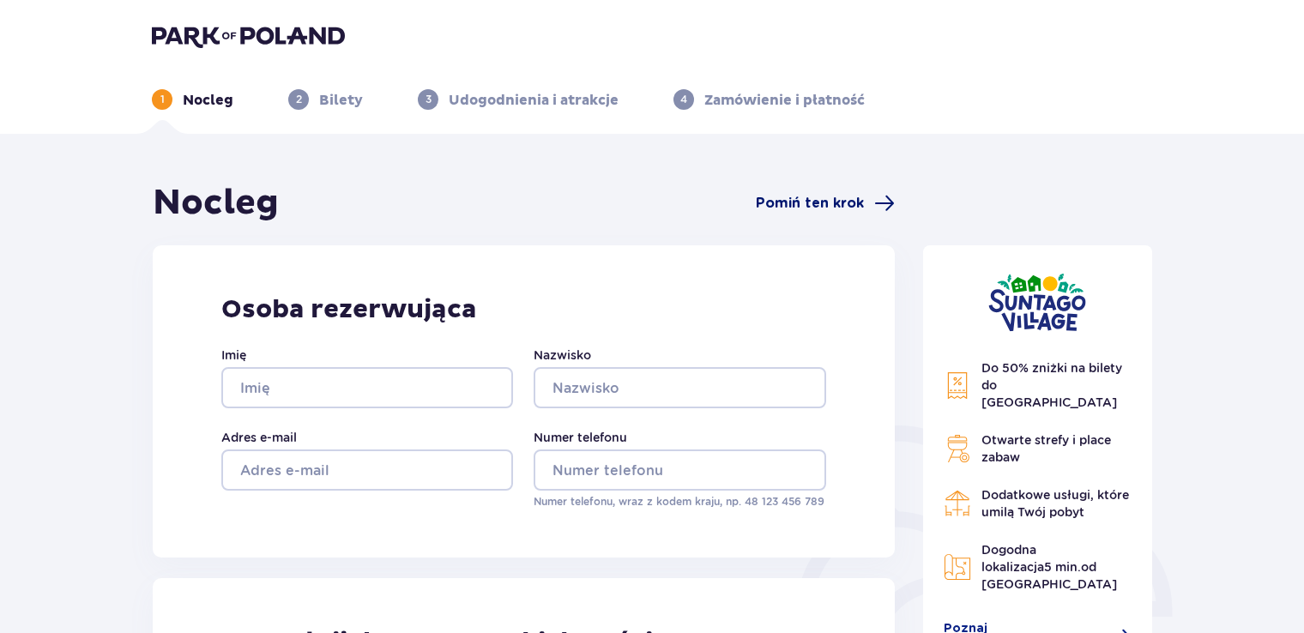
click at [772, 204] on span "Pomiń ten krok" at bounding box center [810, 203] width 108 height 19
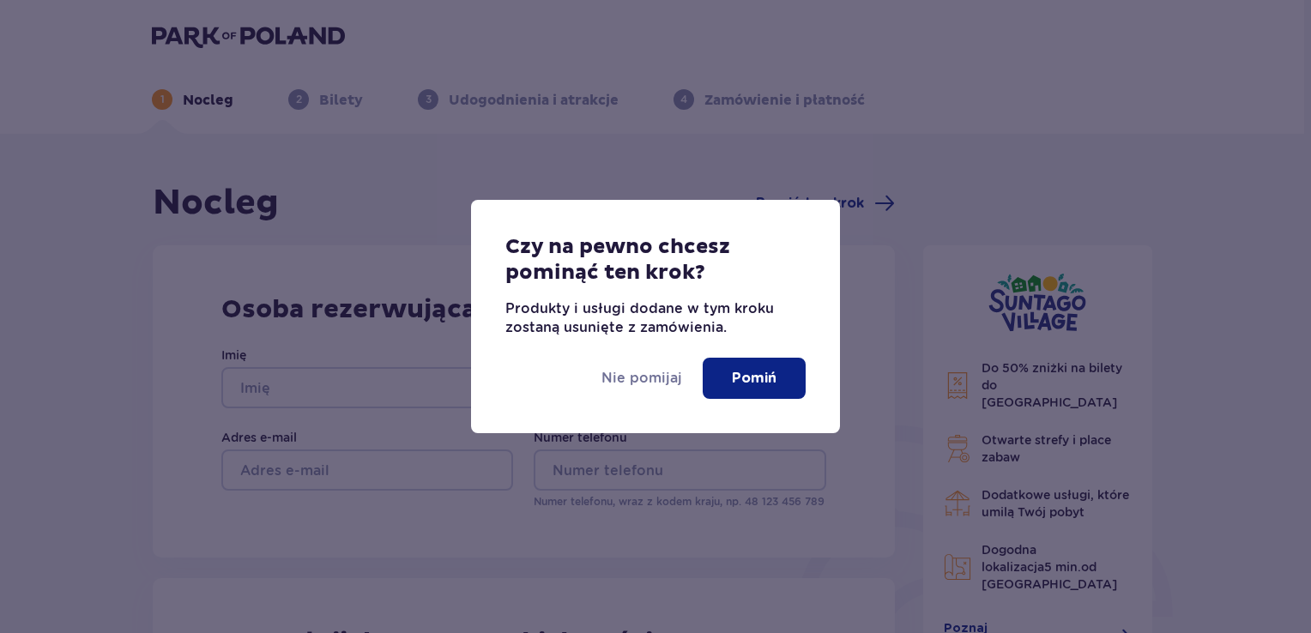
click at [758, 375] on p "Pomiń" at bounding box center [754, 378] width 45 height 19
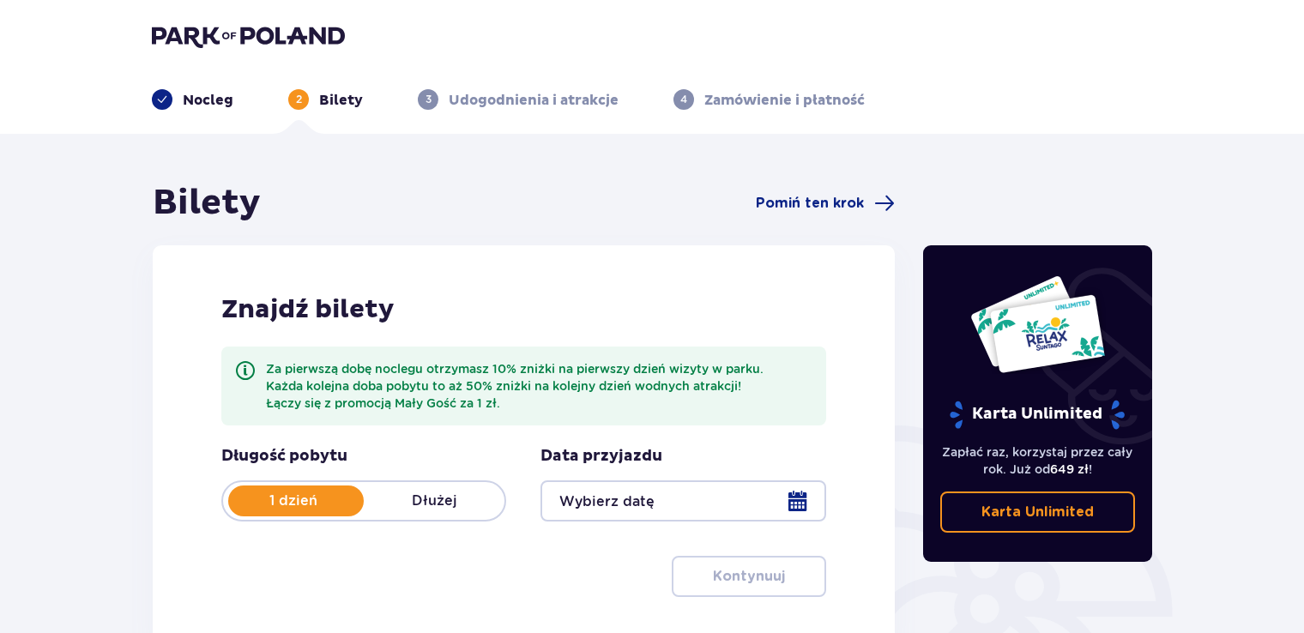
click at [421, 498] on p "Dłużej" at bounding box center [434, 501] width 141 height 19
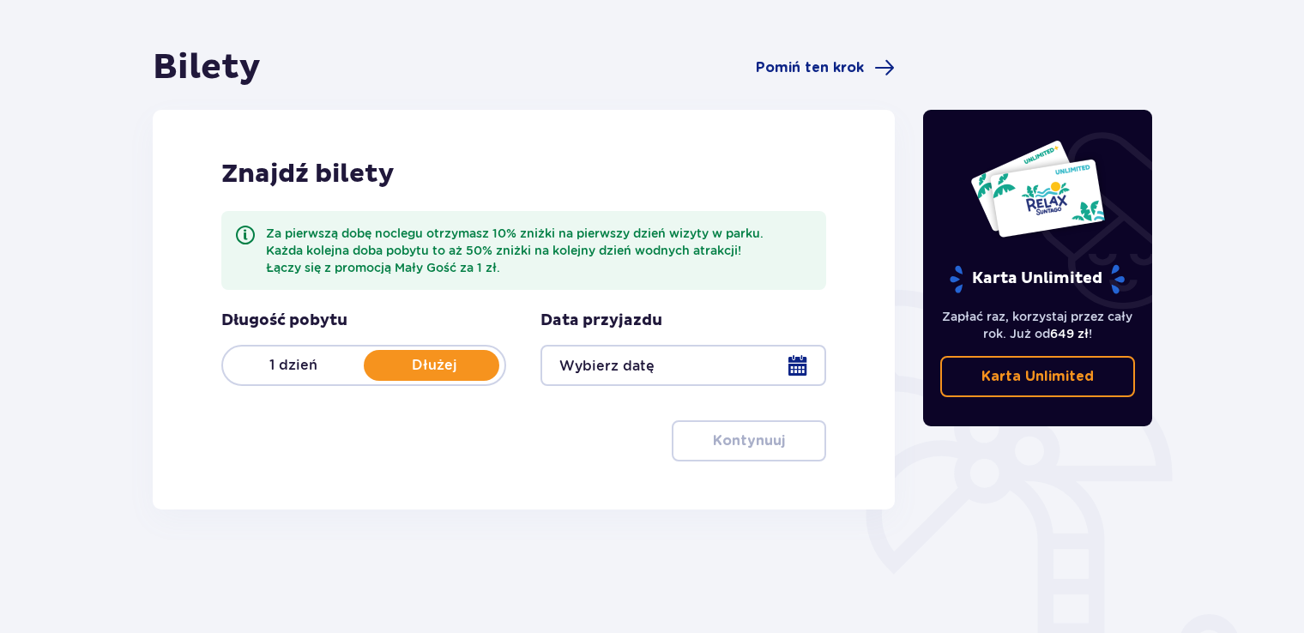
scroll to position [137, 0]
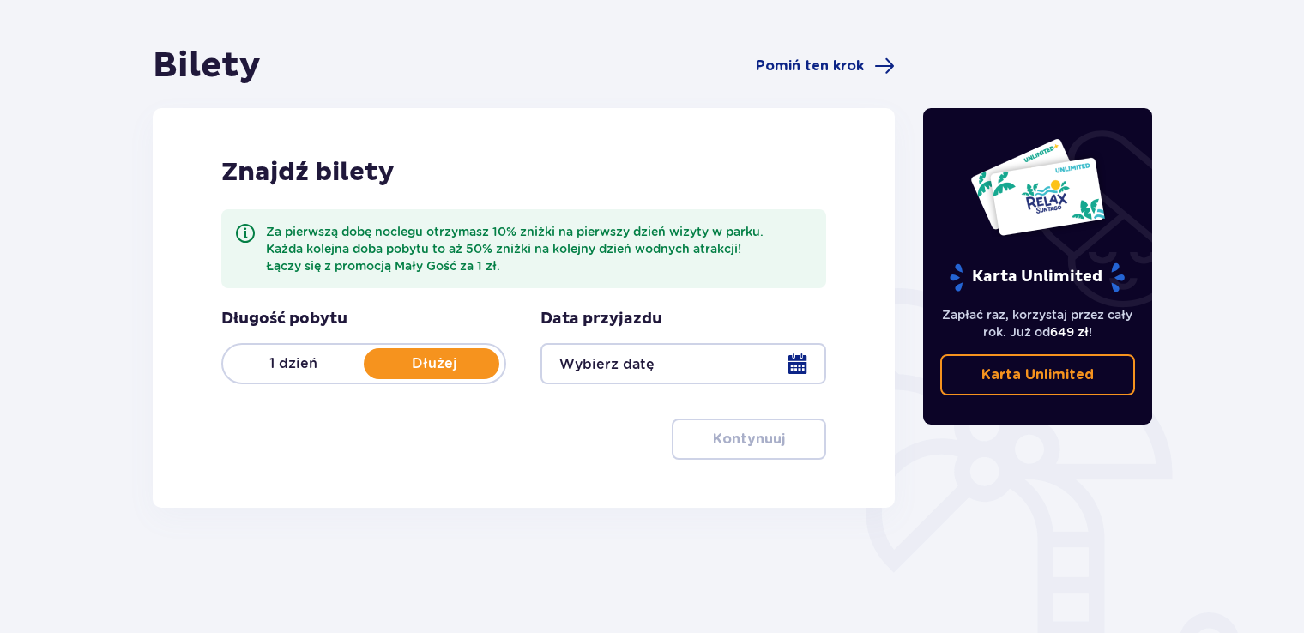
click at [741, 361] on div at bounding box center [683, 363] width 285 height 41
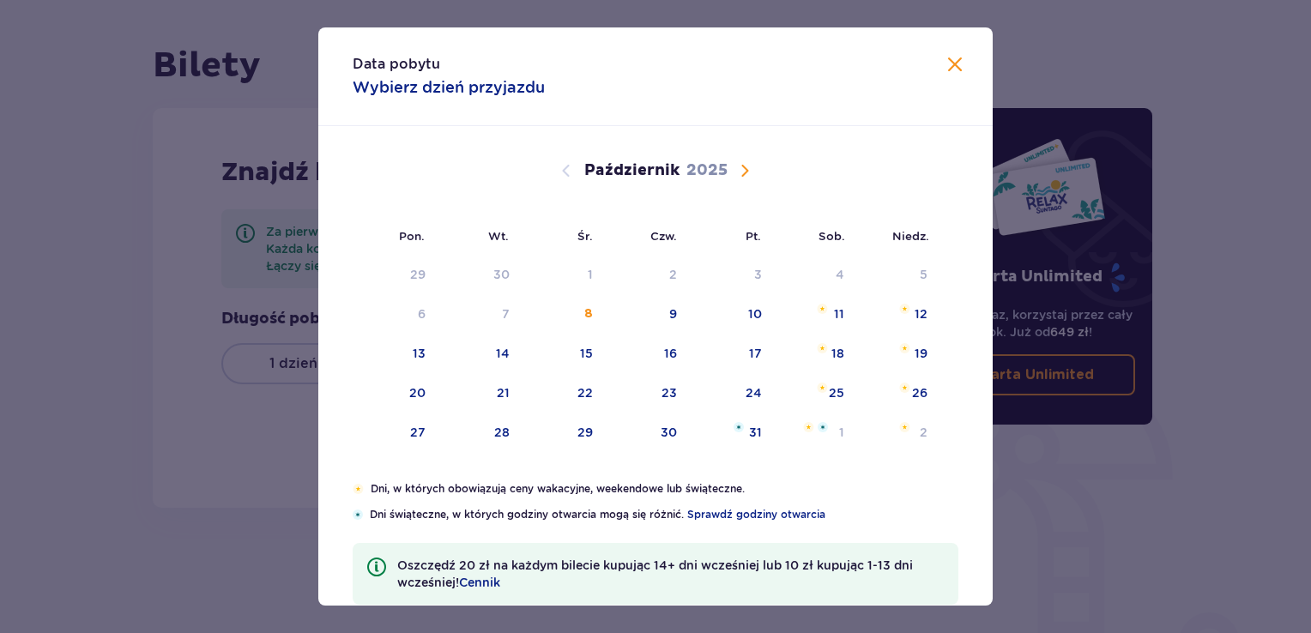
click at [746, 170] on span "Następny miesiąc" at bounding box center [744, 170] width 21 height 21
click at [741, 170] on span "Następny miesiąc" at bounding box center [744, 170] width 21 height 21
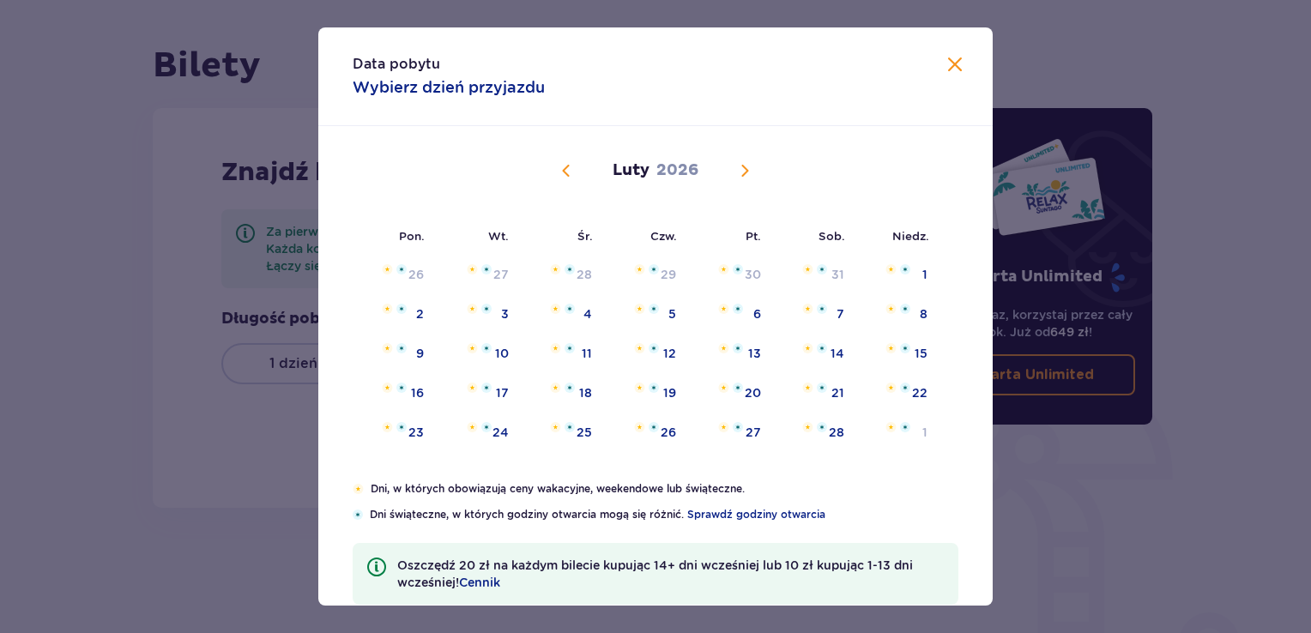
click at [559, 170] on span "Poprzedni miesiąc" at bounding box center [566, 170] width 21 height 21
click at [587, 316] on div "7" at bounding box center [588, 313] width 8 height 17
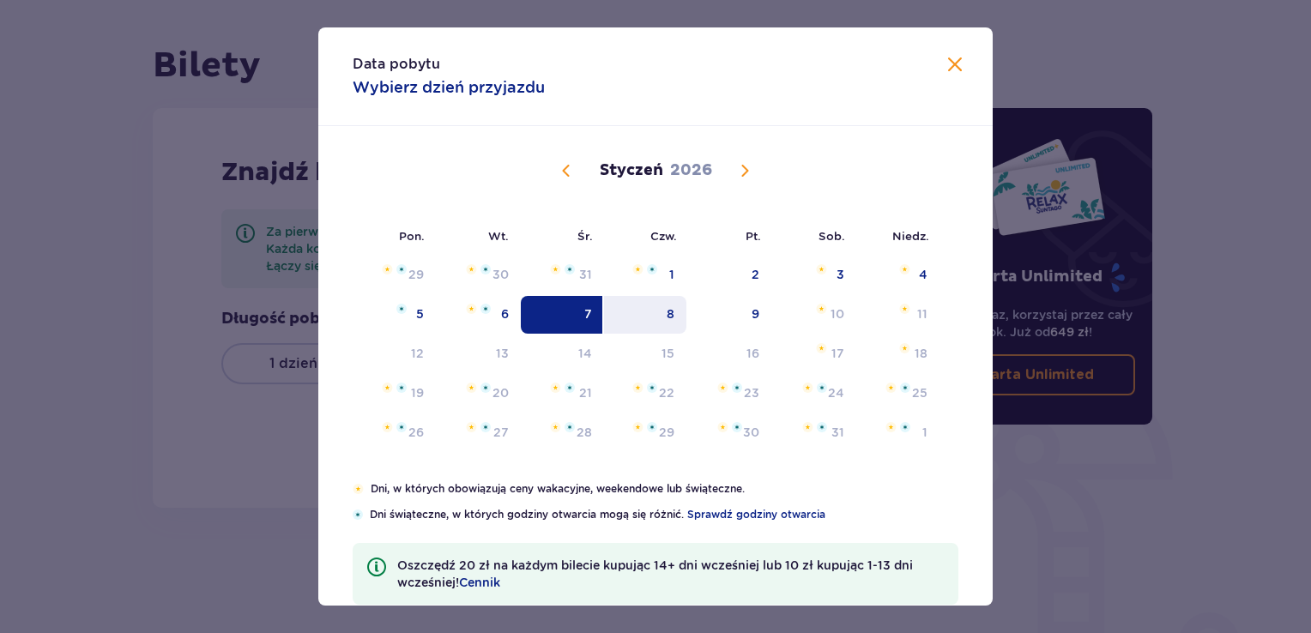
click at [658, 311] on div "8" at bounding box center [645, 315] width 83 height 38
type input "07.01.26 - 08.01.26"
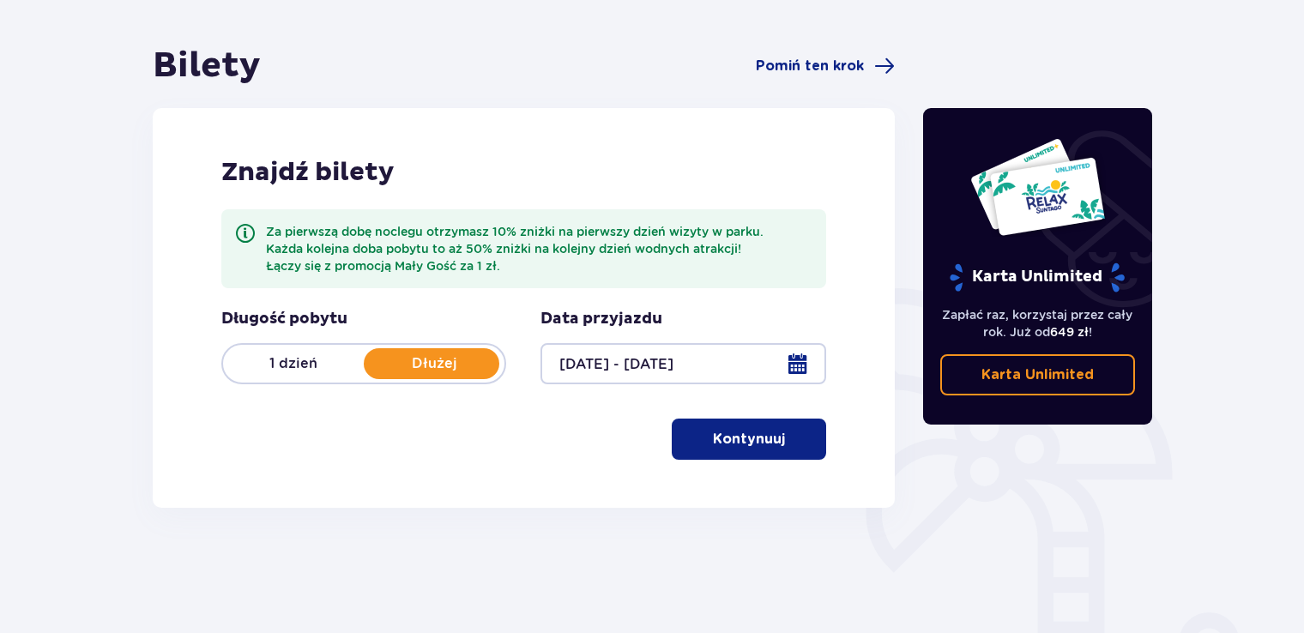
click at [727, 431] on p "Kontynuuj" at bounding box center [749, 439] width 72 height 19
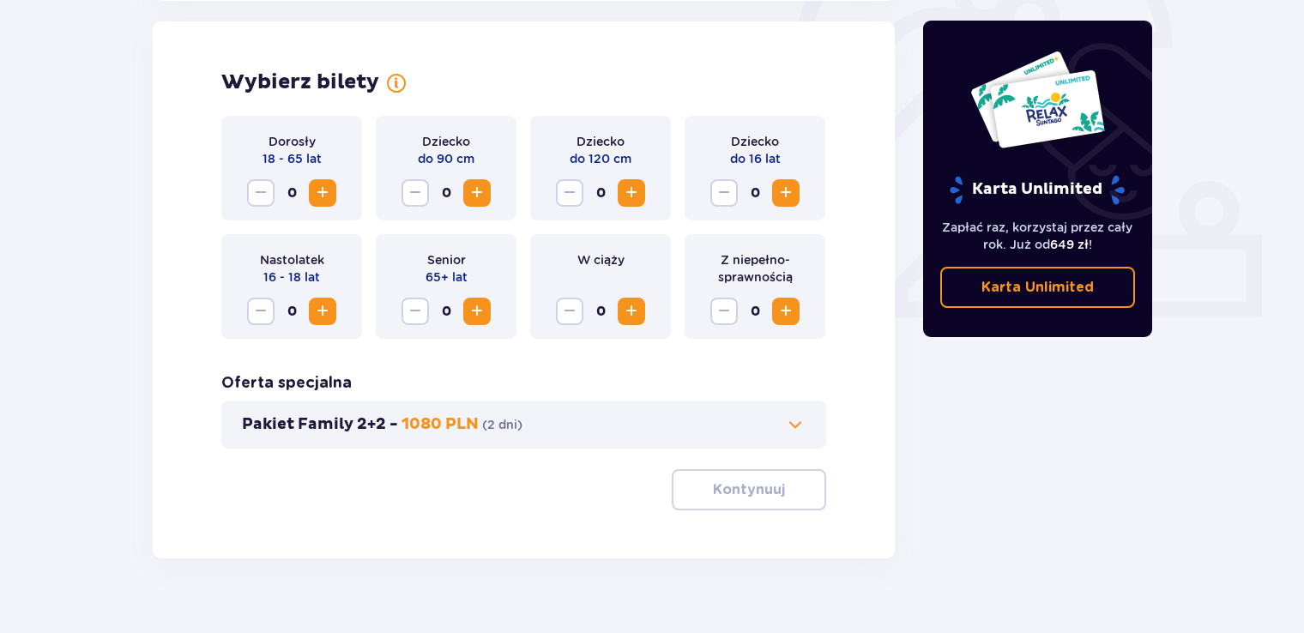
scroll to position [570, 0]
click at [316, 194] on span "Zwiększ" at bounding box center [322, 192] width 21 height 21
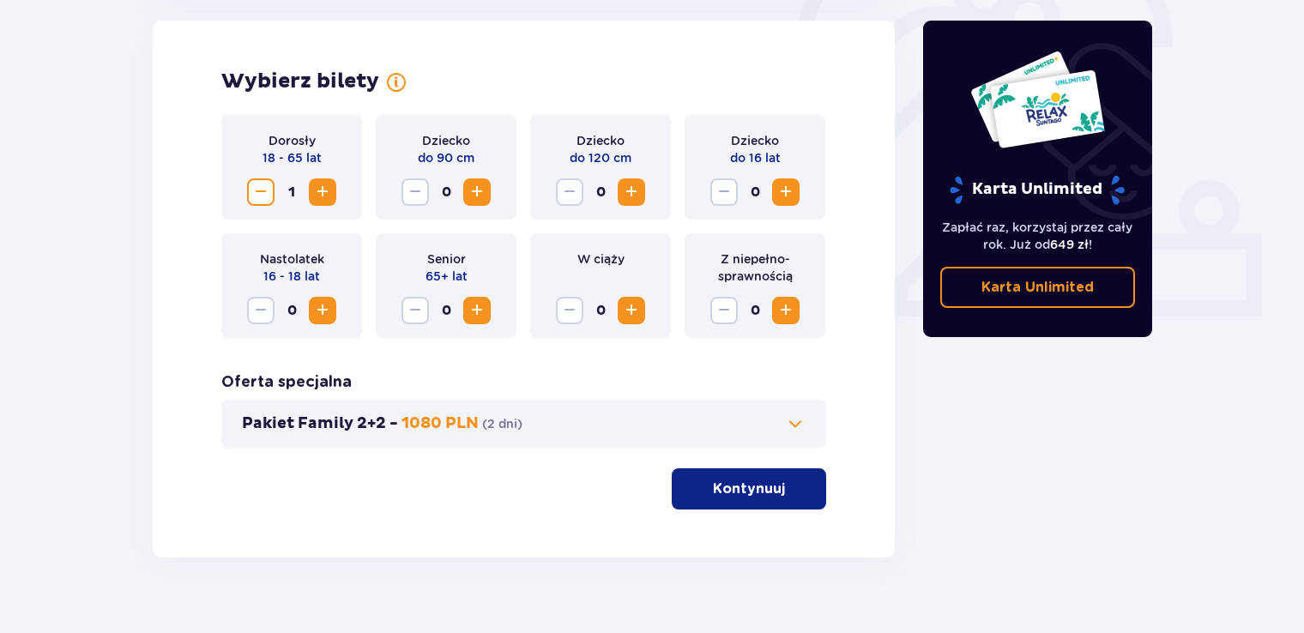
click at [316, 194] on span "Zwiększ" at bounding box center [322, 192] width 21 height 21
click at [783, 496] on span "button" at bounding box center [788, 489] width 21 height 21
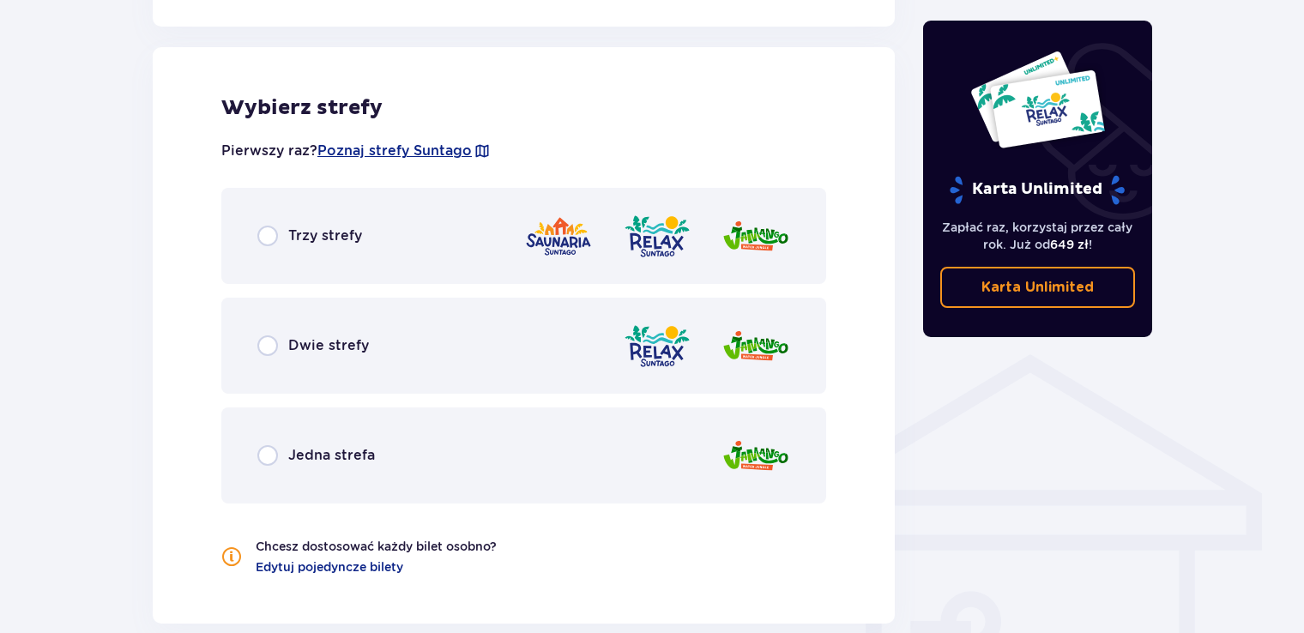
scroll to position [1045, 0]
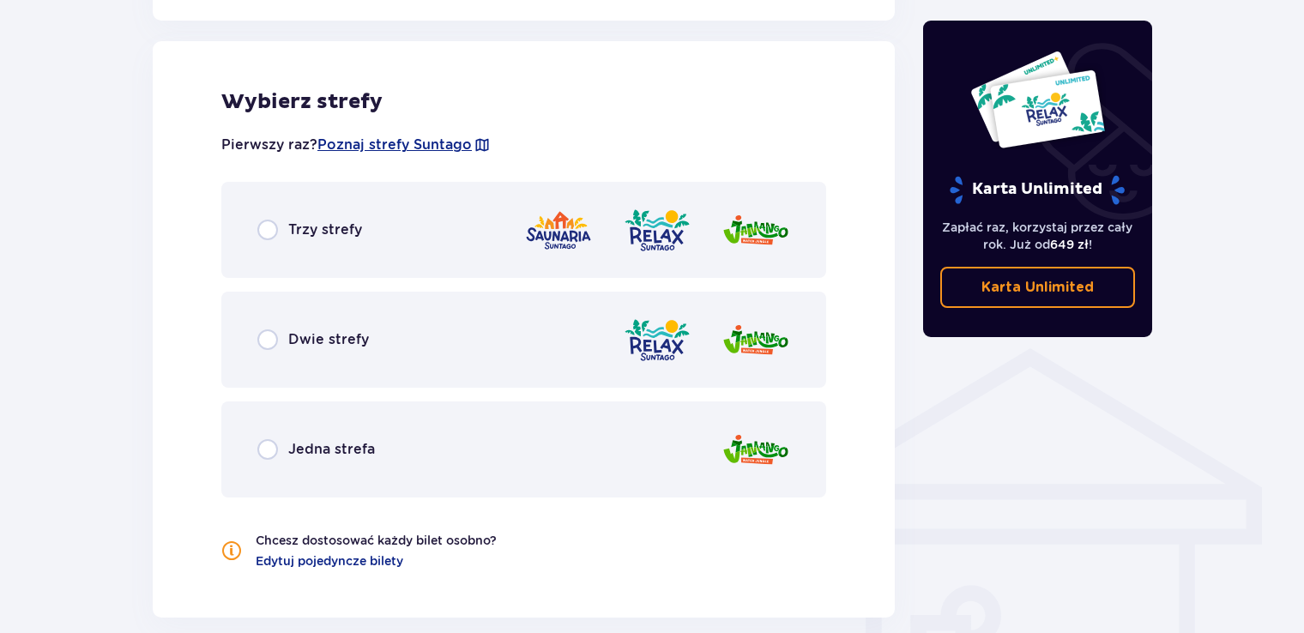
click at [264, 233] on input "radio" at bounding box center [267, 230] width 21 height 21
radio input "true"
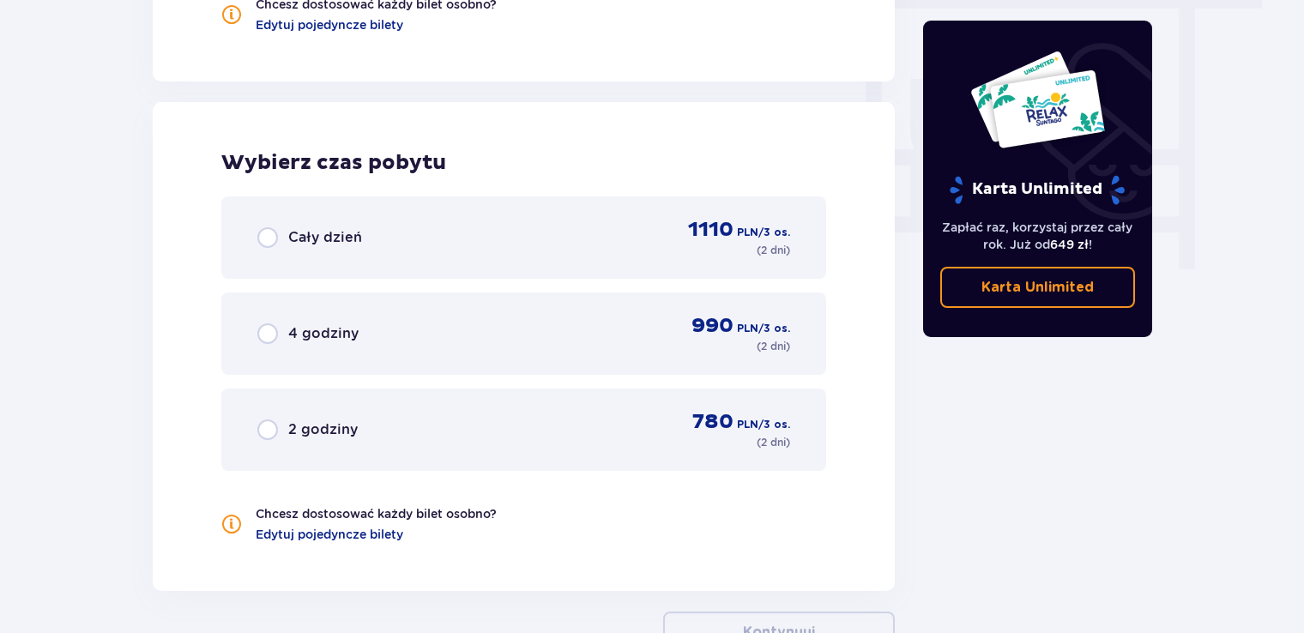
scroll to position [1642, 0]
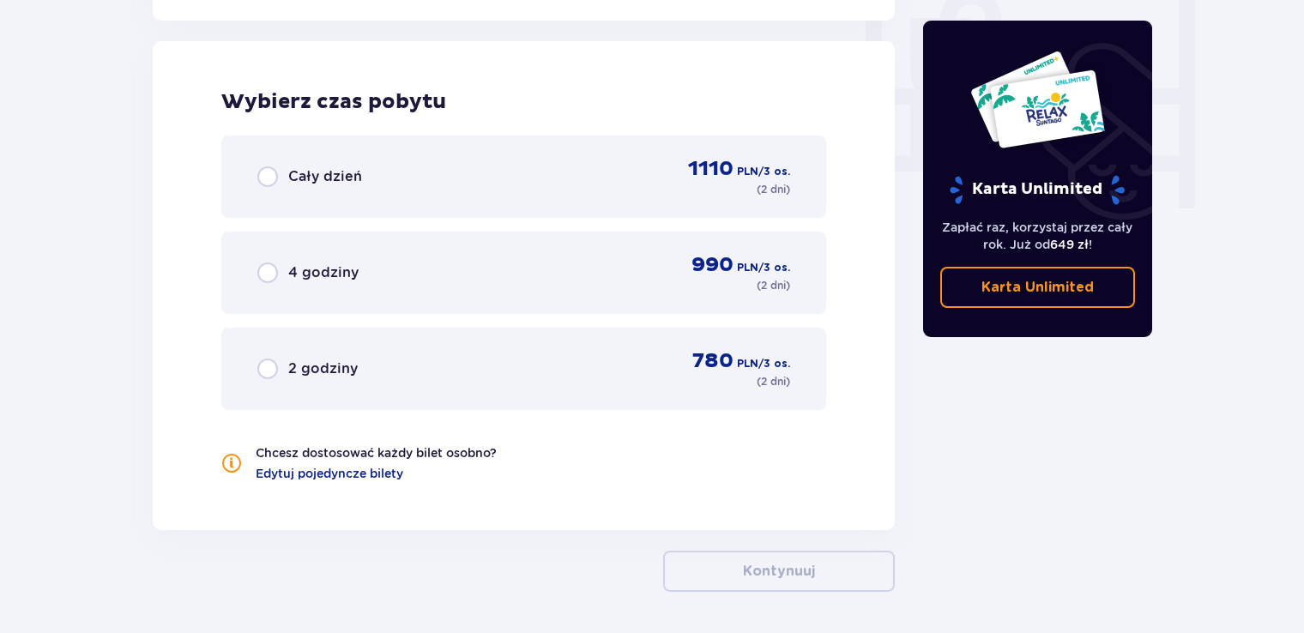
click at [266, 175] on input "radio" at bounding box center [267, 176] width 21 height 21
radio input "true"
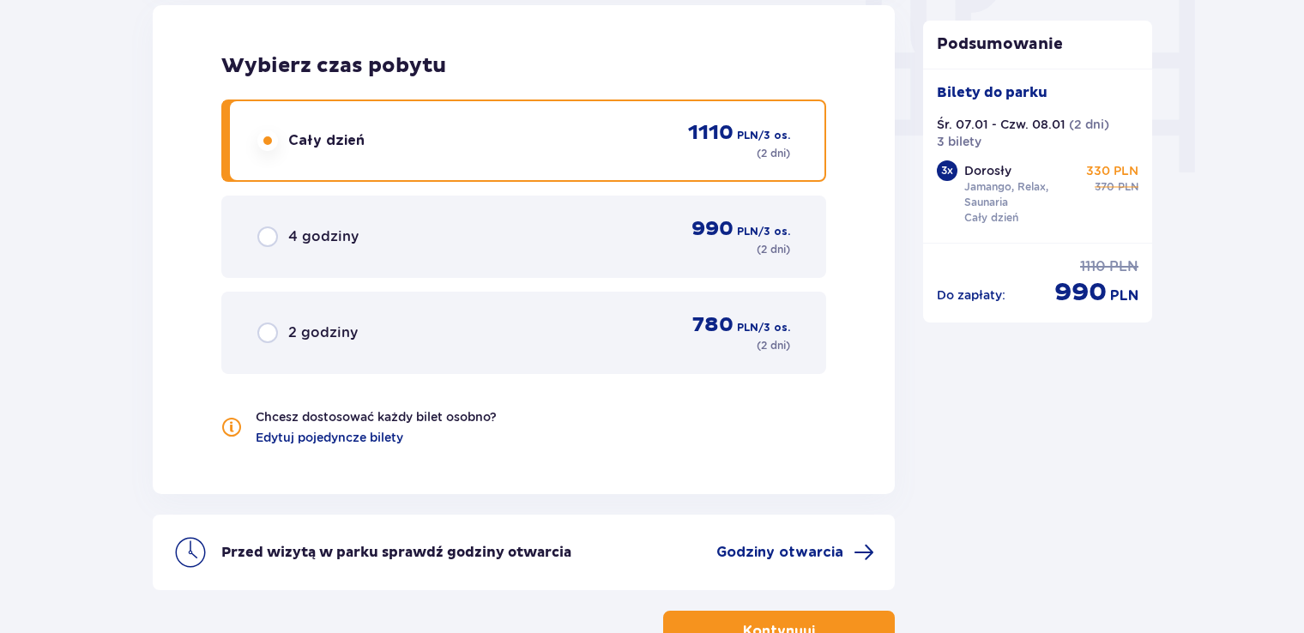
scroll to position [1784, 0]
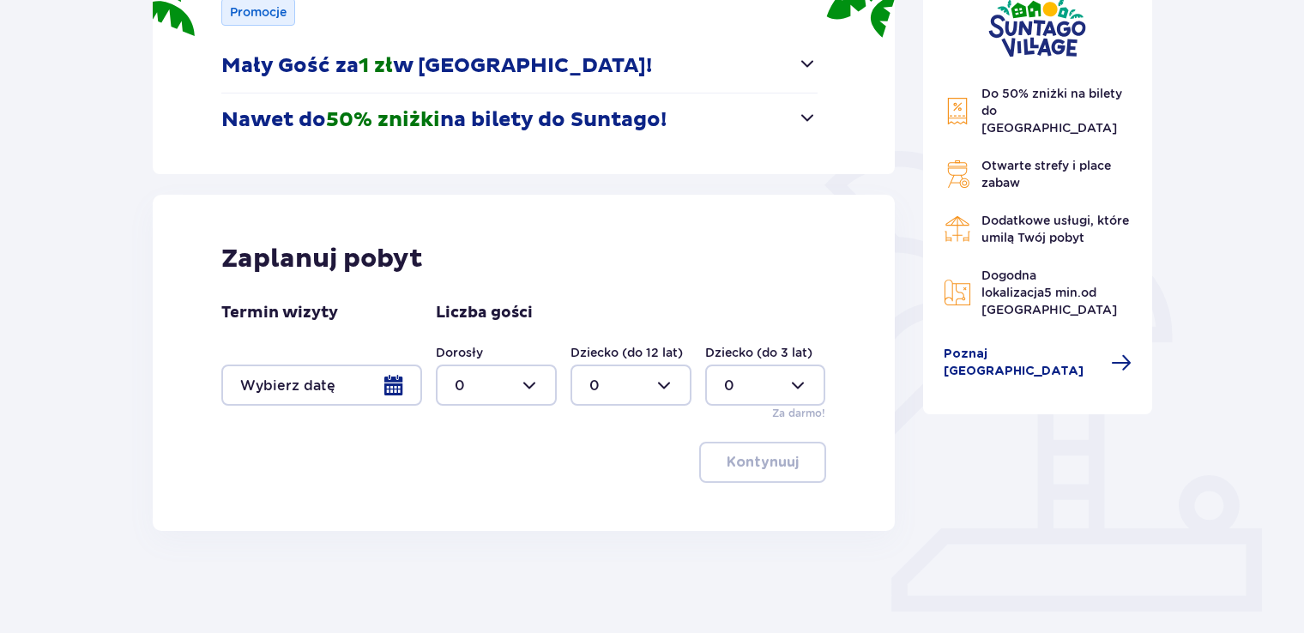
scroll to position [319, 0]
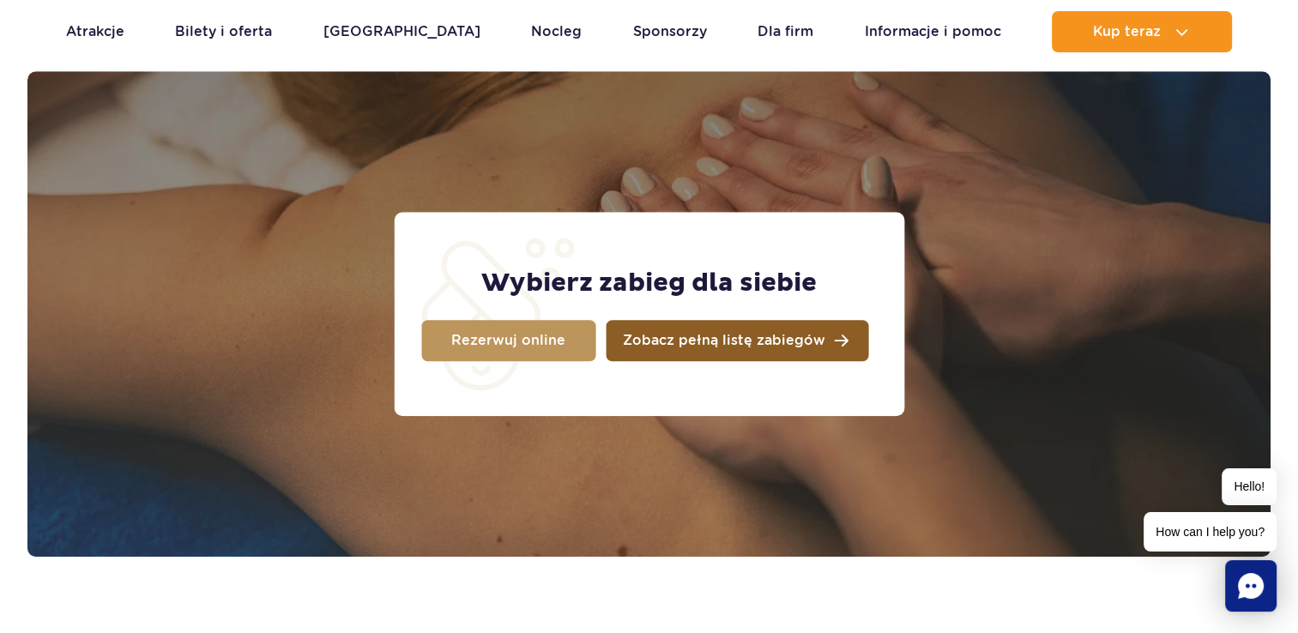
click at [671, 342] on span "Zobacz pełną listę zabiegów" at bounding box center [724, 341] width 202 height 14
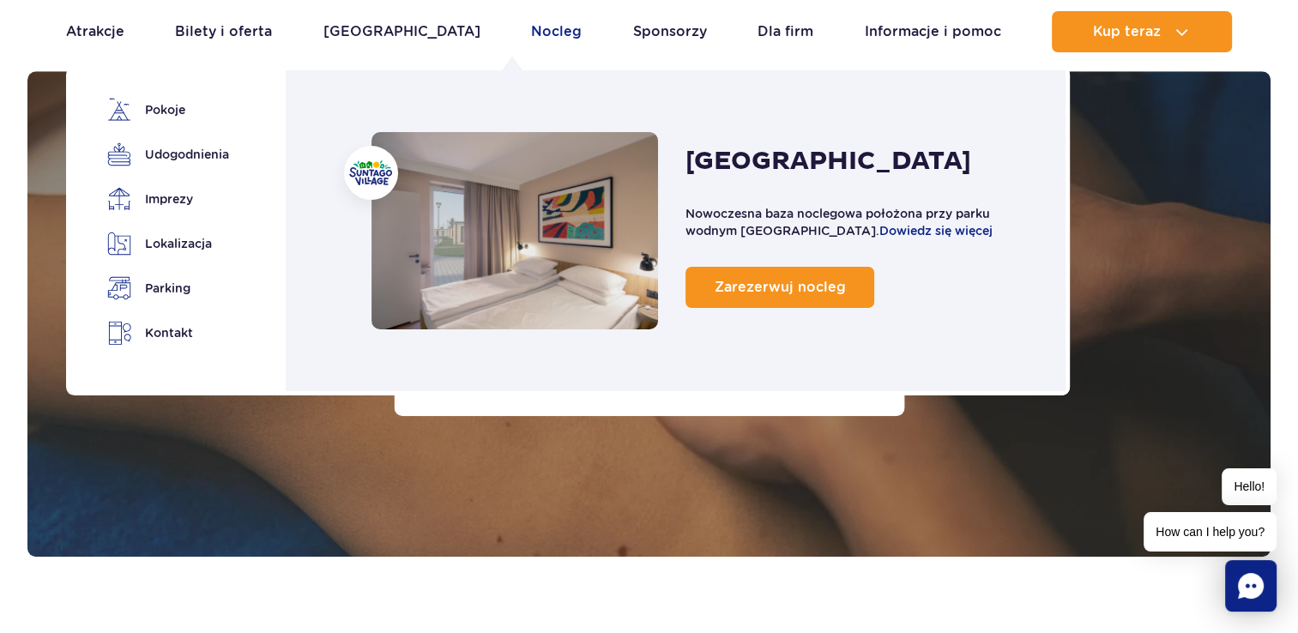
click at [531, 36] on link "Nocleg" at bounding box center [556, 31] width 51 height 41
